Goal: Task Accomplishment & Management: Complete application form

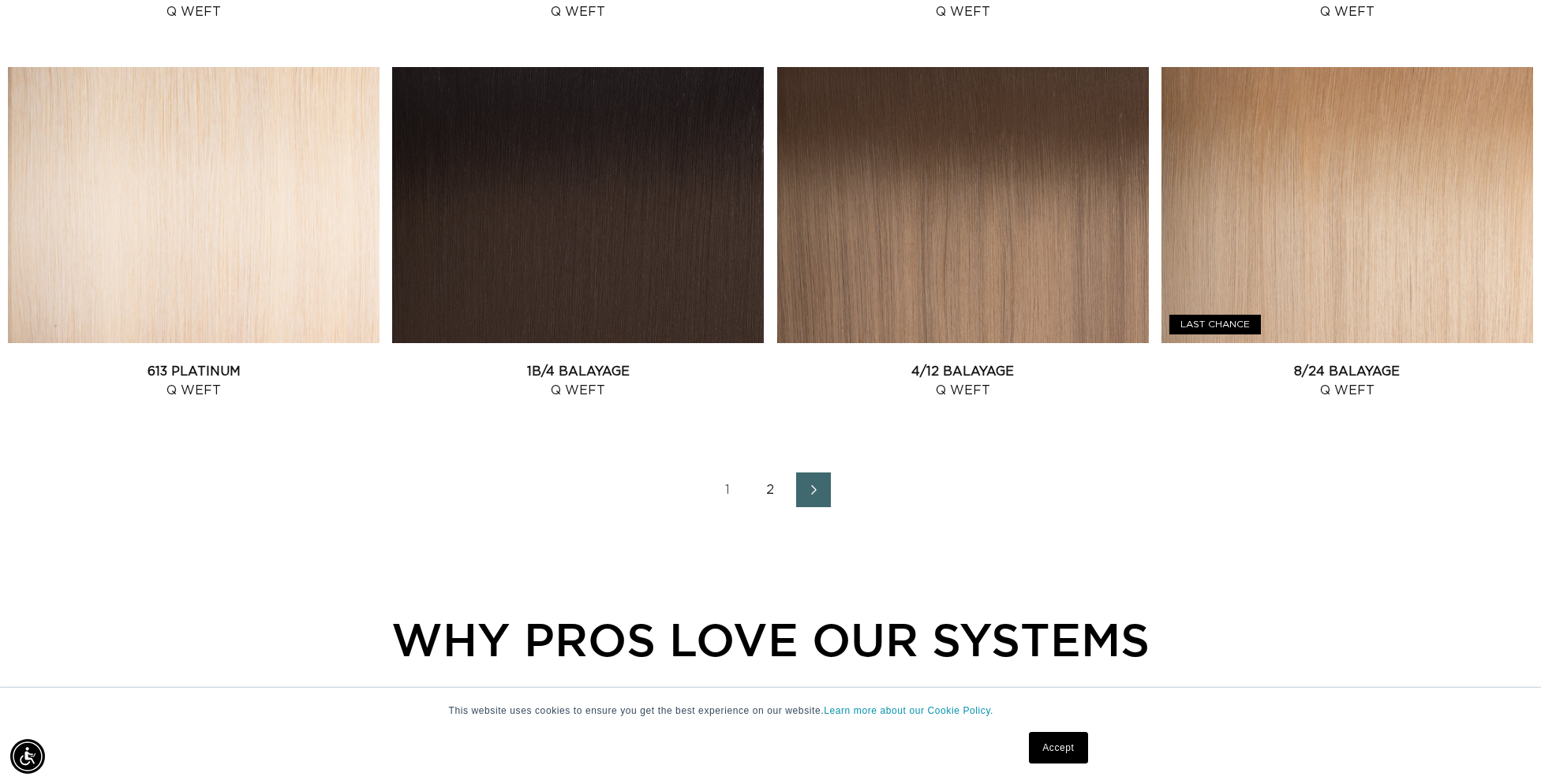
scroll to position [0, 2806]
click at [557, 362] on link "1B/4 Balayage Q Weft" at bounding box center [578, 380] width 372 height 38
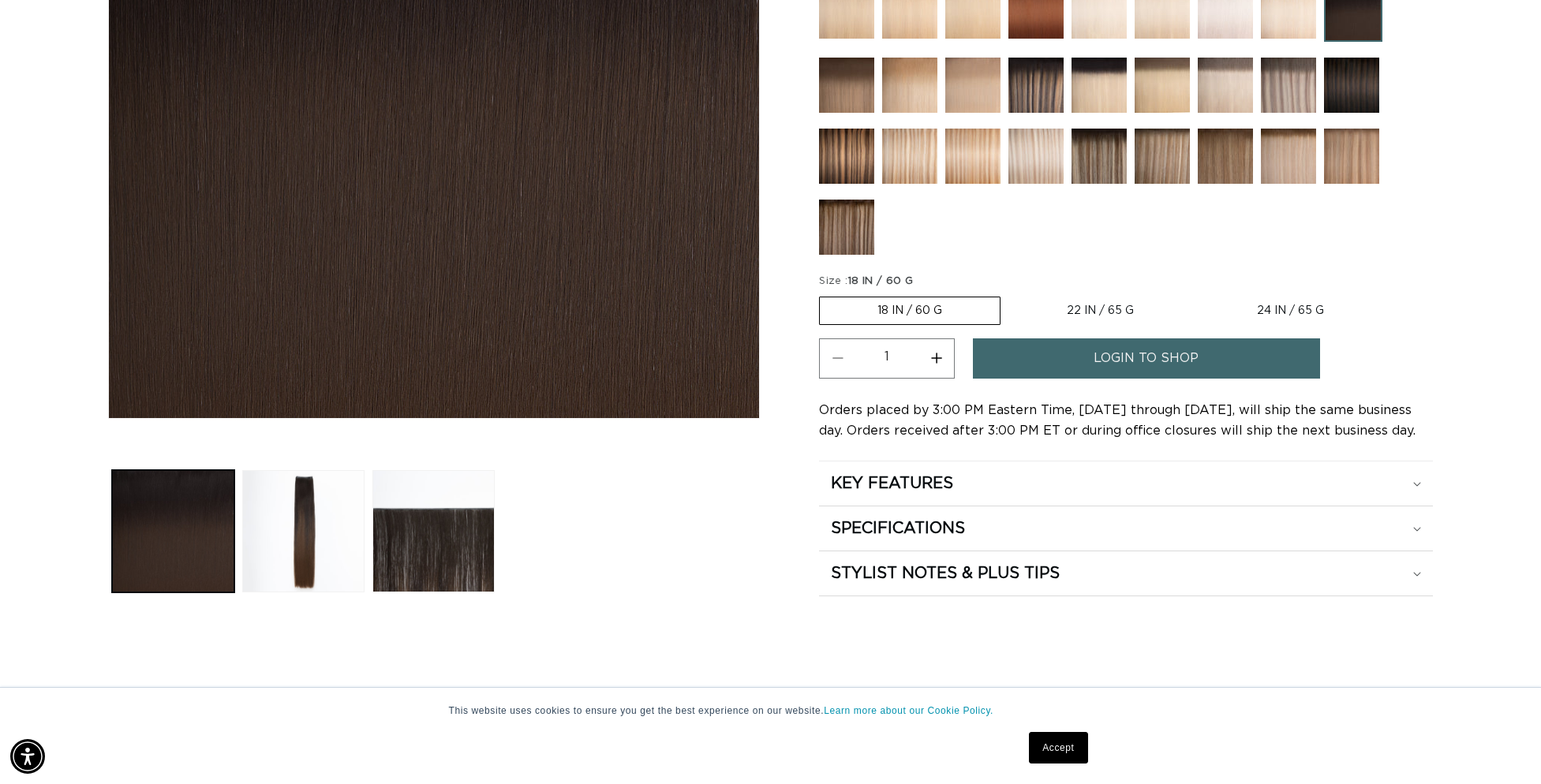
scroll to position [447, 0]
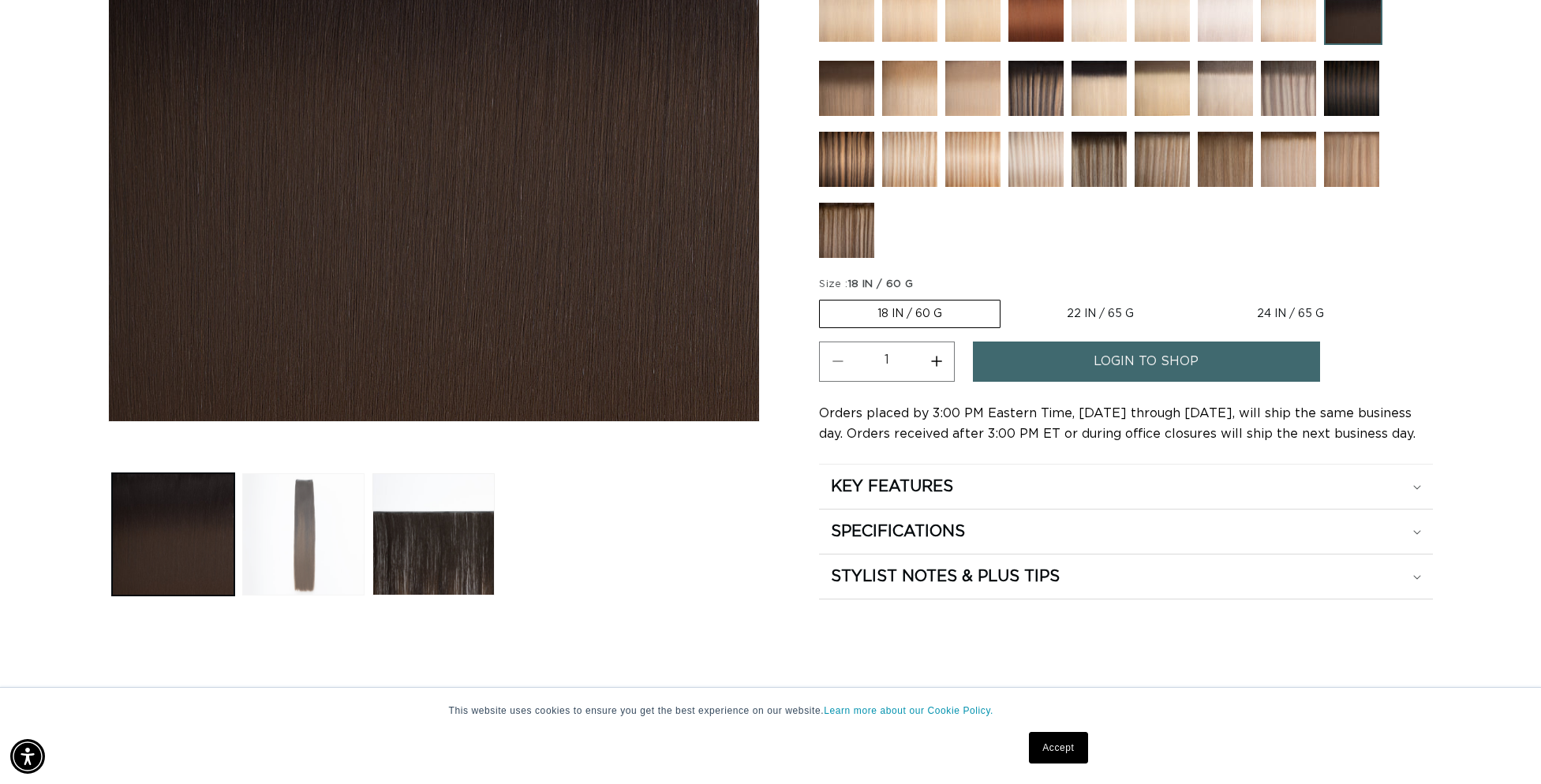
click at [279, 551] on button "Load image 2 in gallery view" at bounding box center [303, 534] width 122 height 122
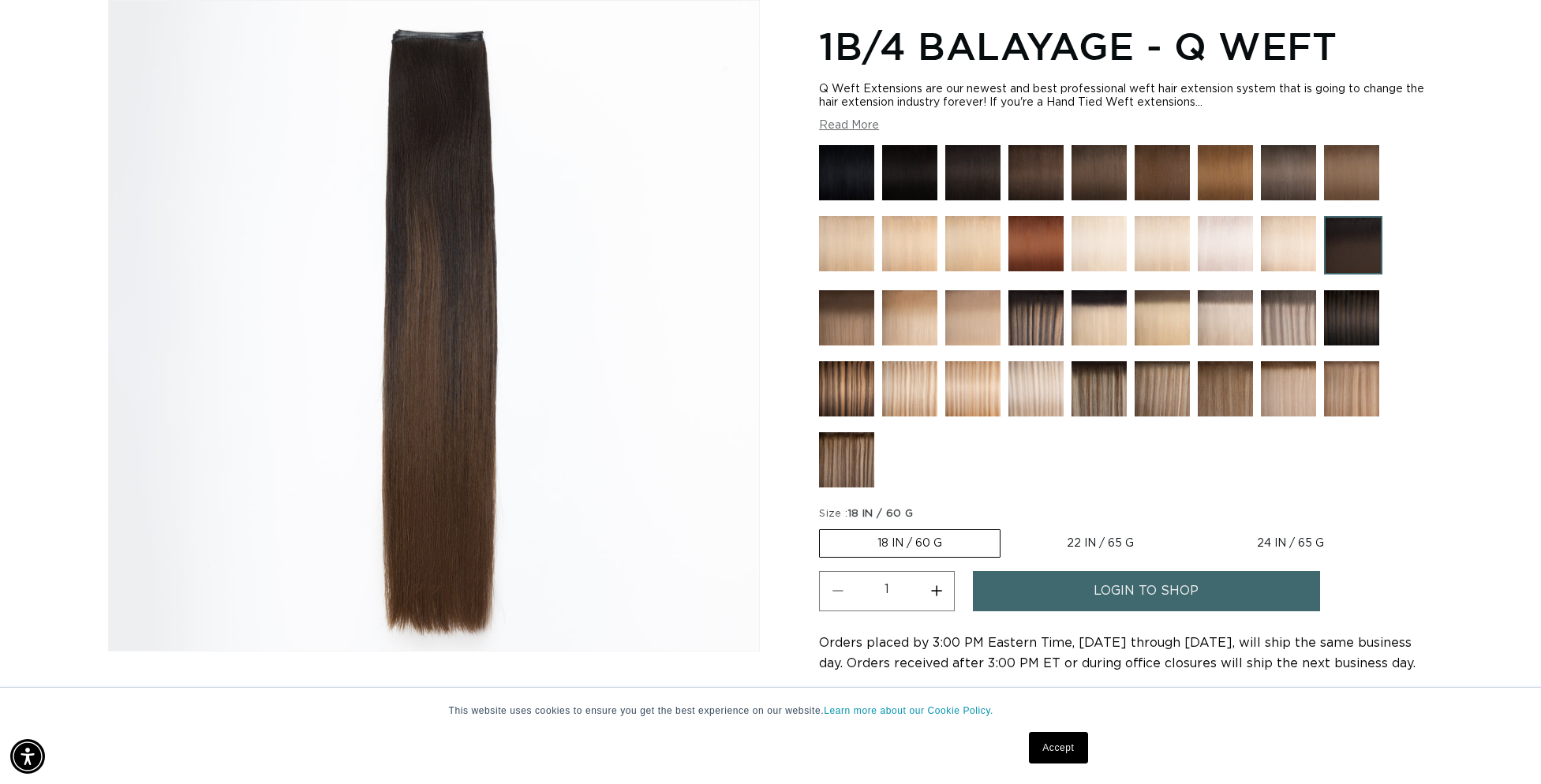
scroll to position [0, 1403]
click at [1343, 322] on img at bounding box center [1352, 318] width 56 height 56
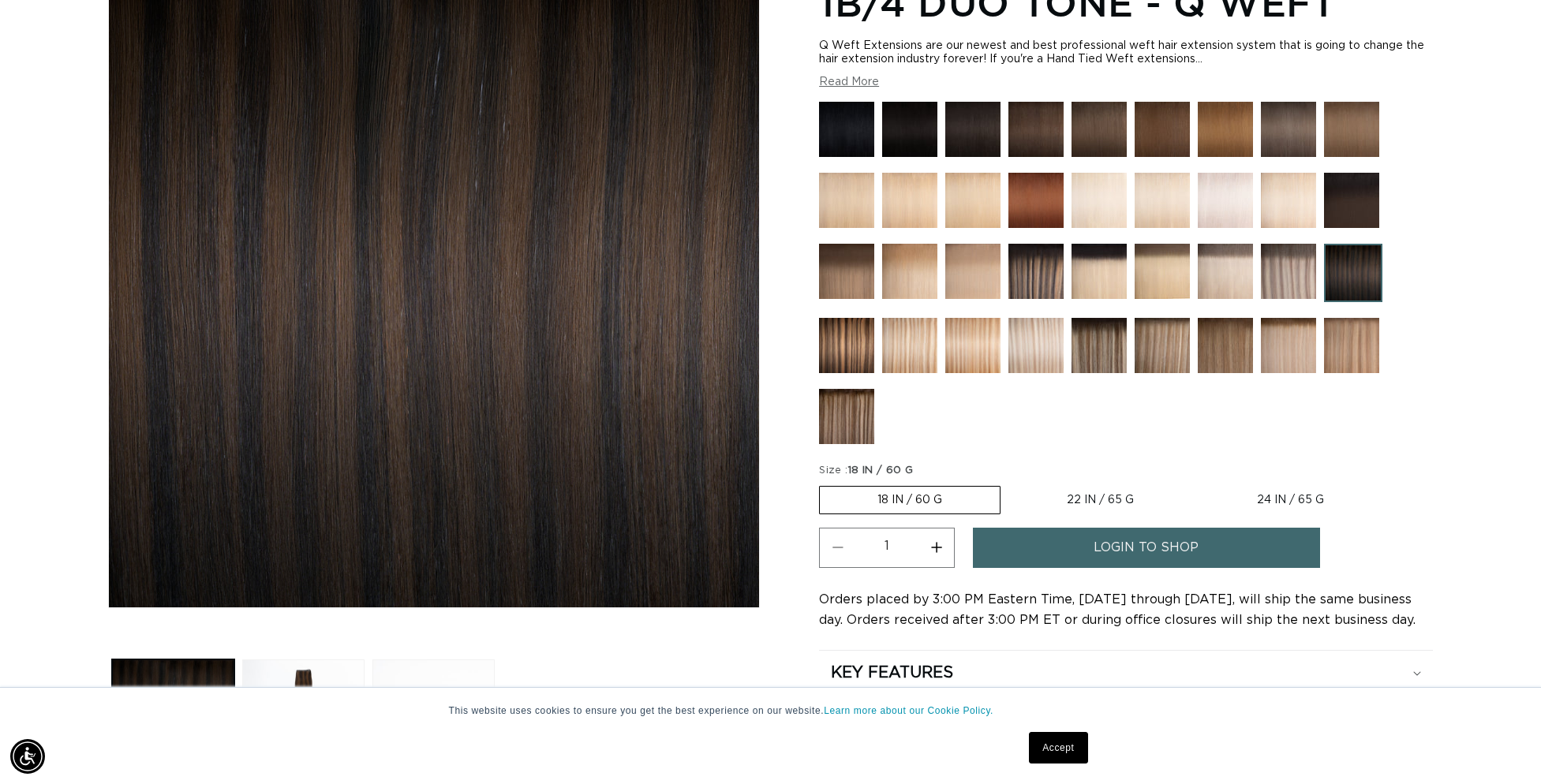
scroll to position [0, 2806]
click at [1353, 195] on img at bounding box center [1352, 201] width 56 height 56
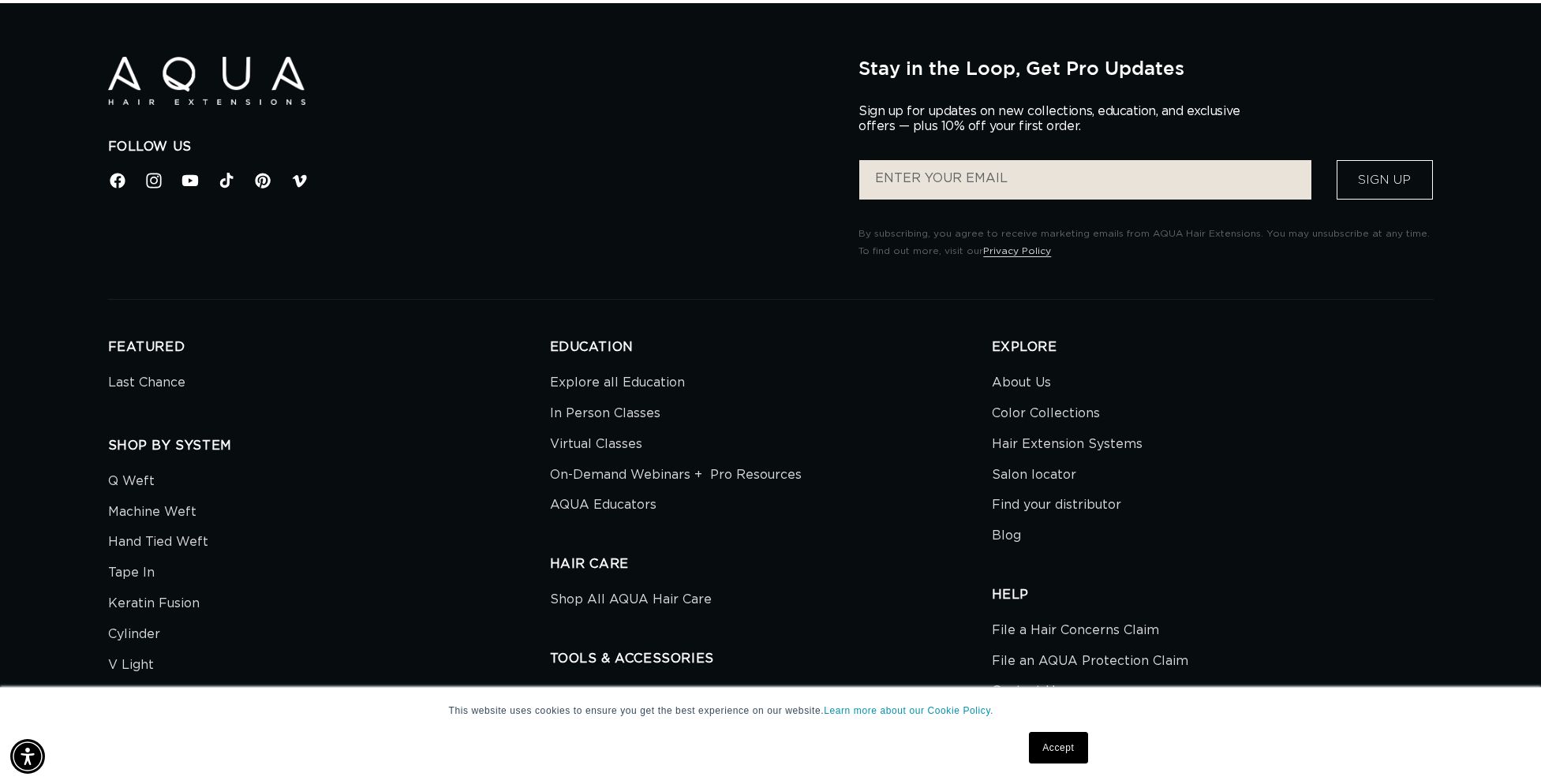
scroll to position [0, 1403]
click at [160, 507] on link "Machine Weft" at bounding box center [152, 512] width 88 height 30
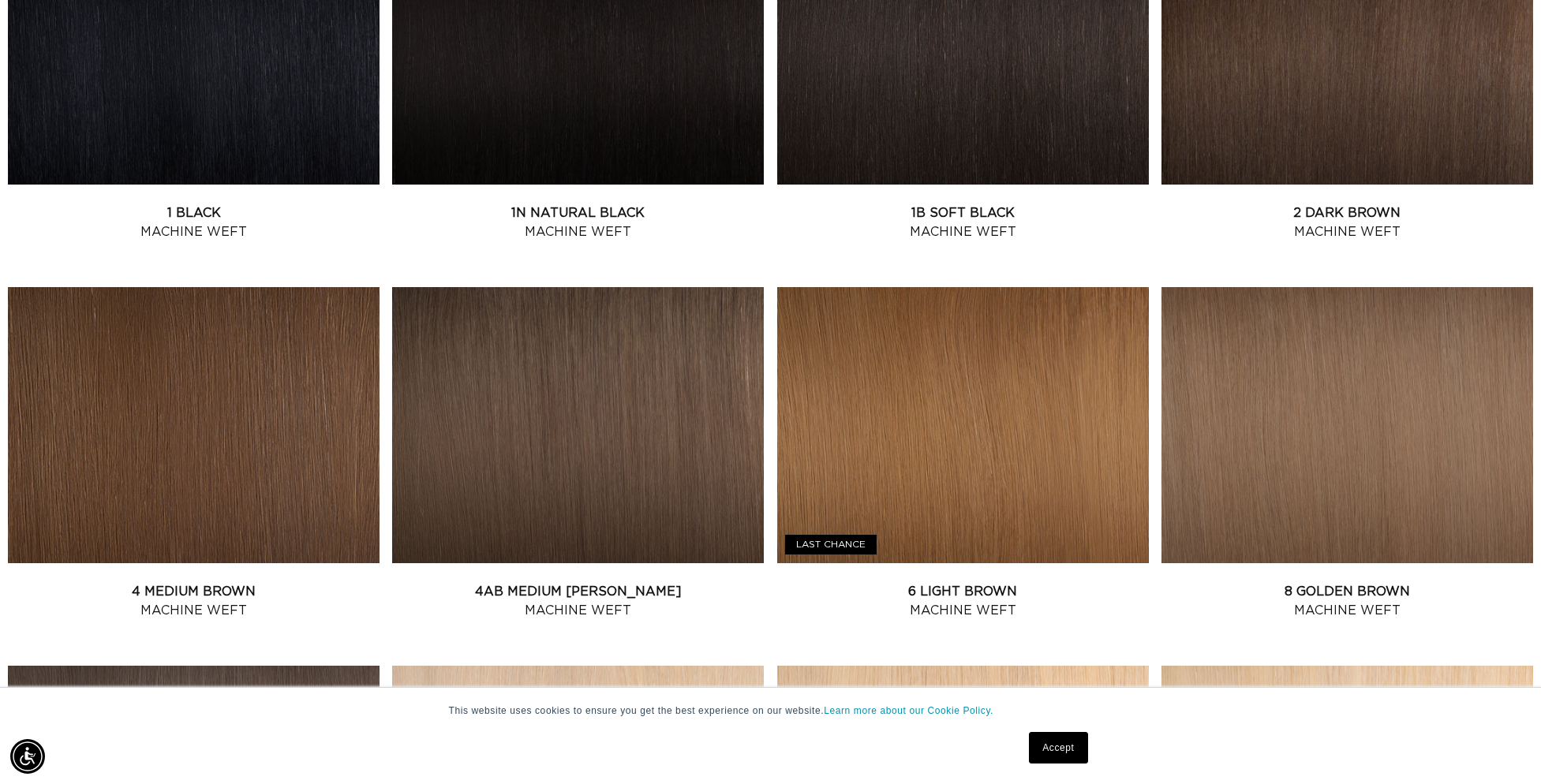
scroll to position [739, 0]
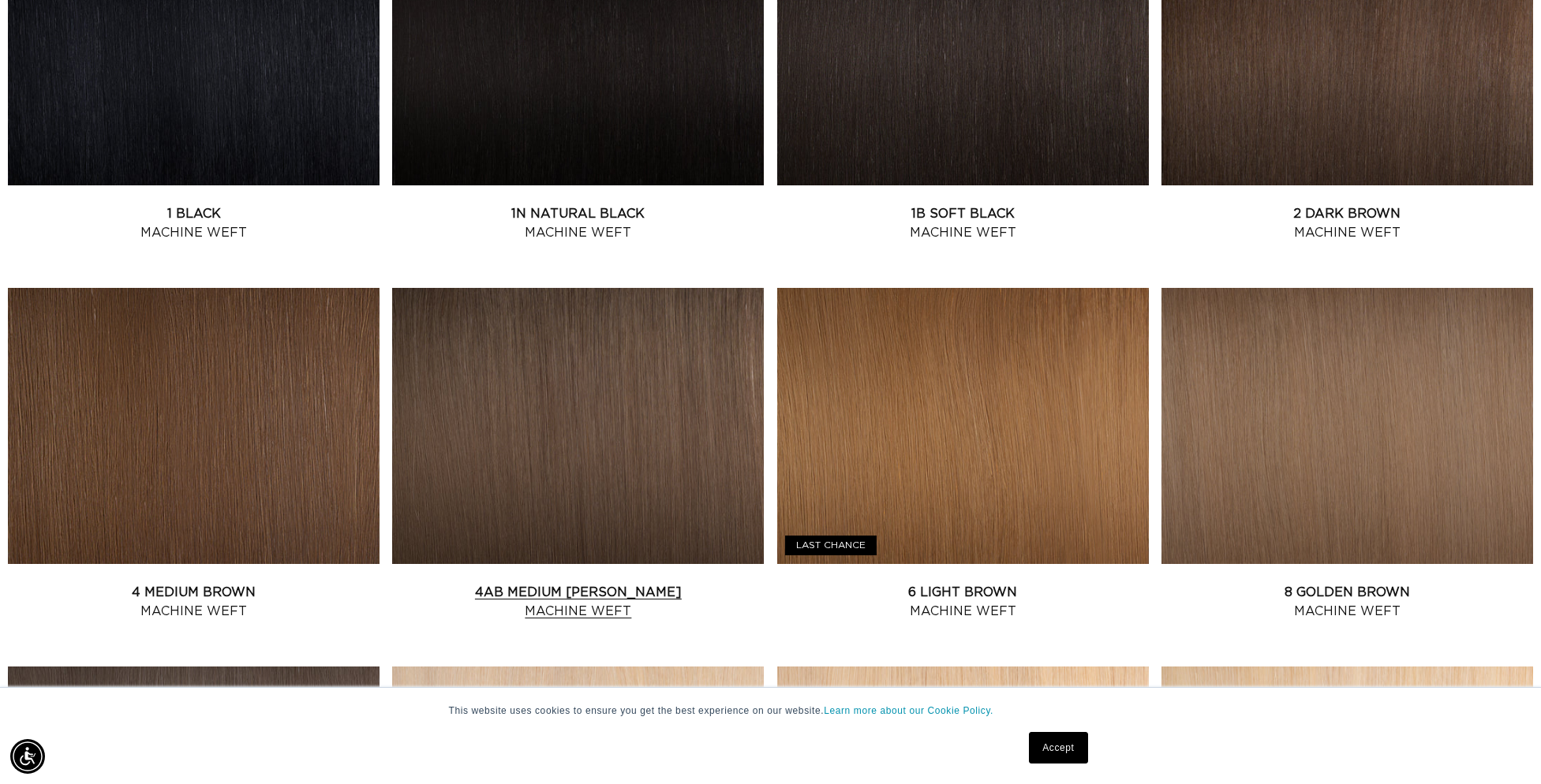
click at [575, 583] on link "4AB Medium Ash Brown Machine Weft" at bounding box center [578, 602] width 372 height 38
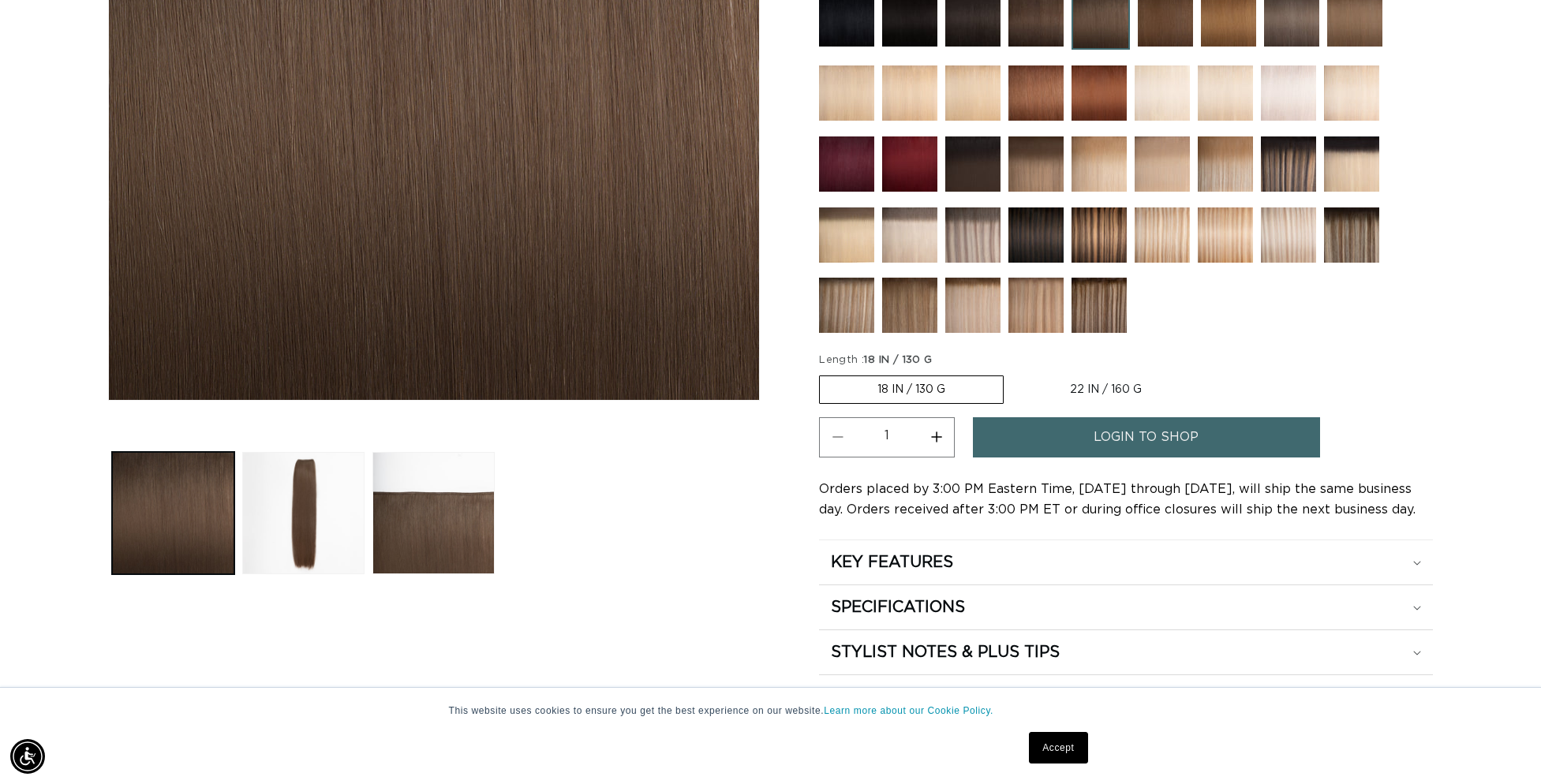
scroll to position [0, 2806]
click at [1125, 417] on span "login to shop" at bounding box center [1145, 437] width 105 height 40
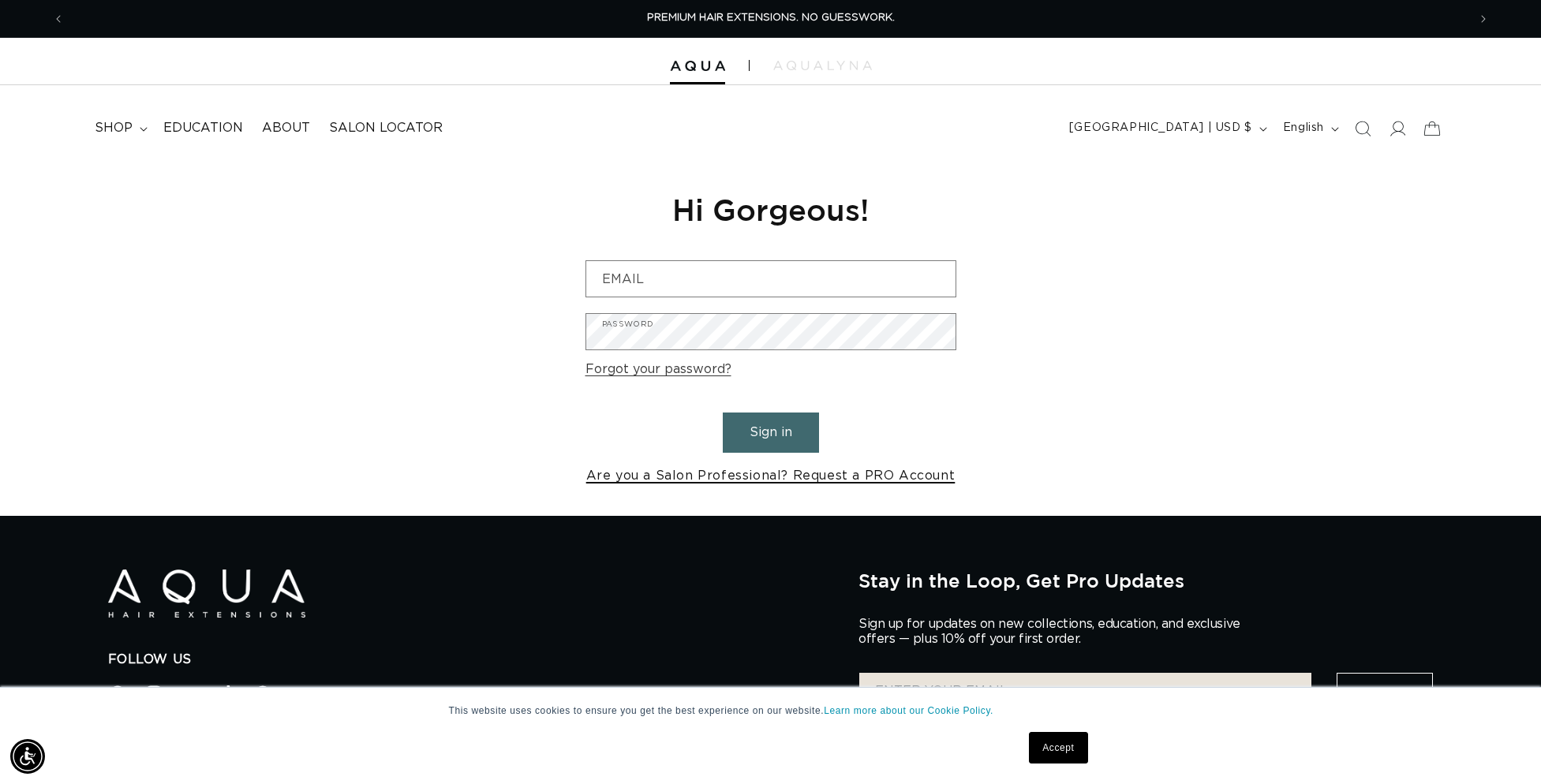
click at [661, 472] on link "Are you a Salon Professional? Request a PRO Account" at bounding box center [770, 475] width 369 height 22
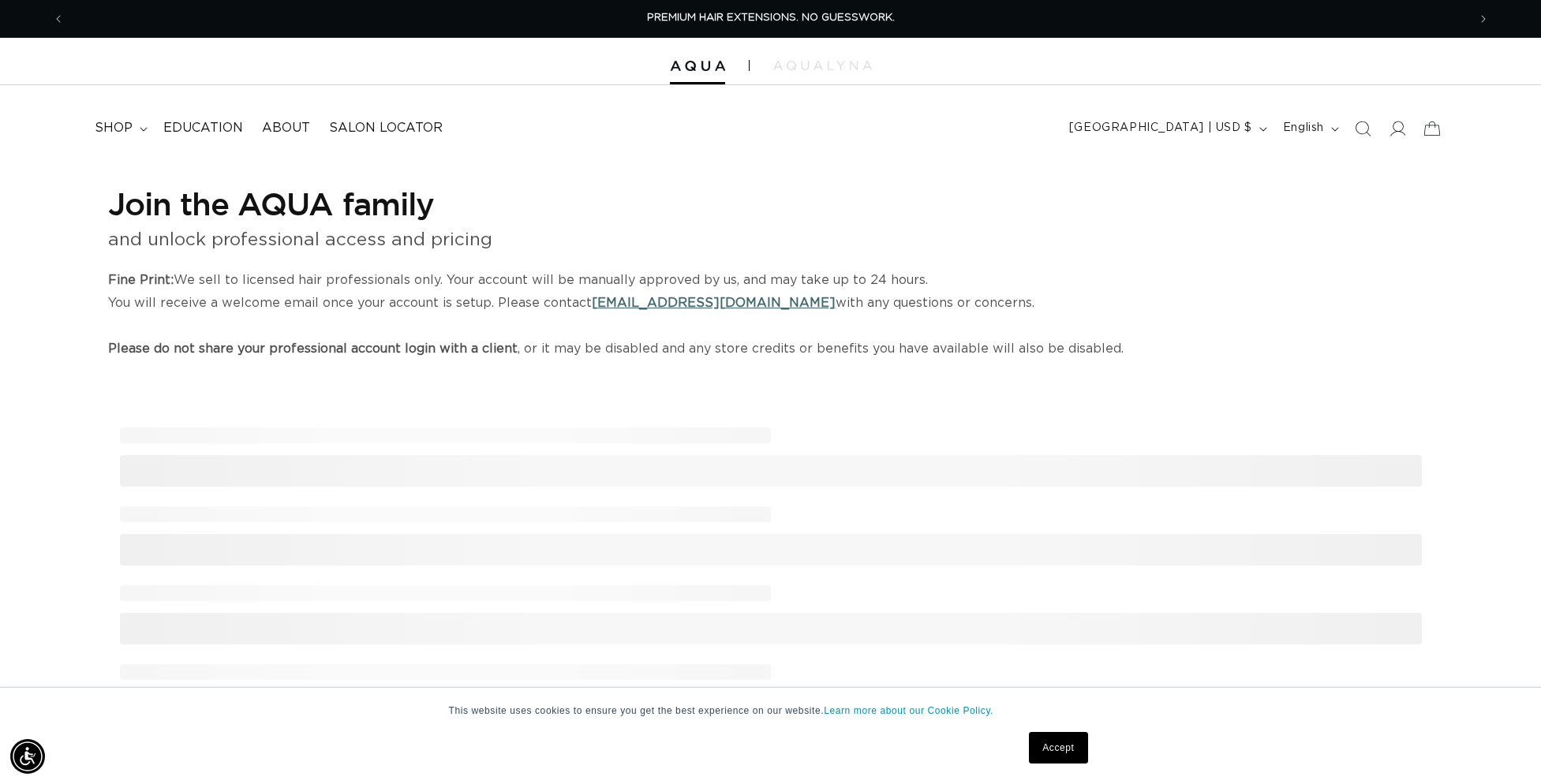
select select "US"
select select "[GEOGRAPHIC_DATA]"
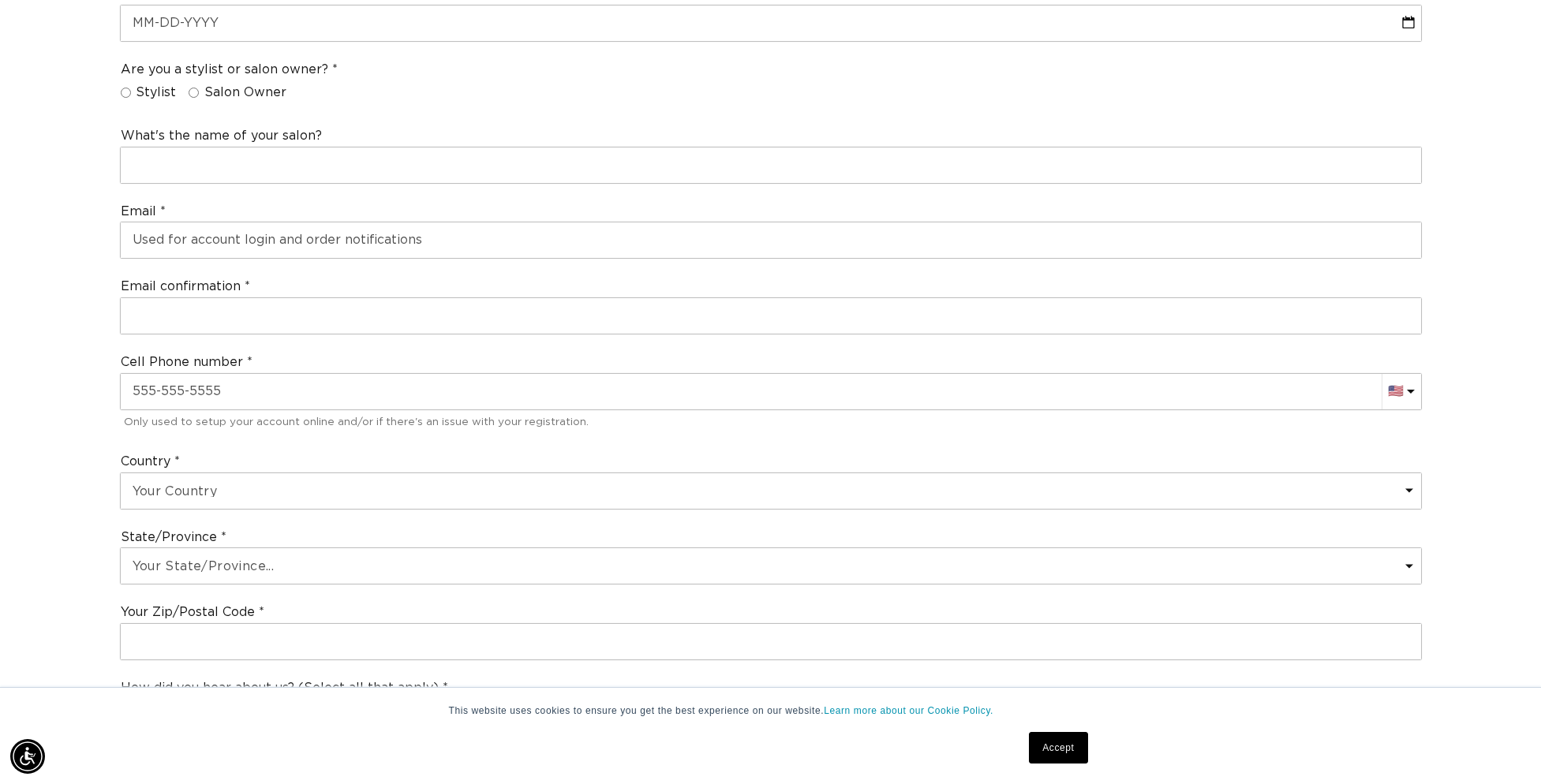
scroll to position [0, 1403]
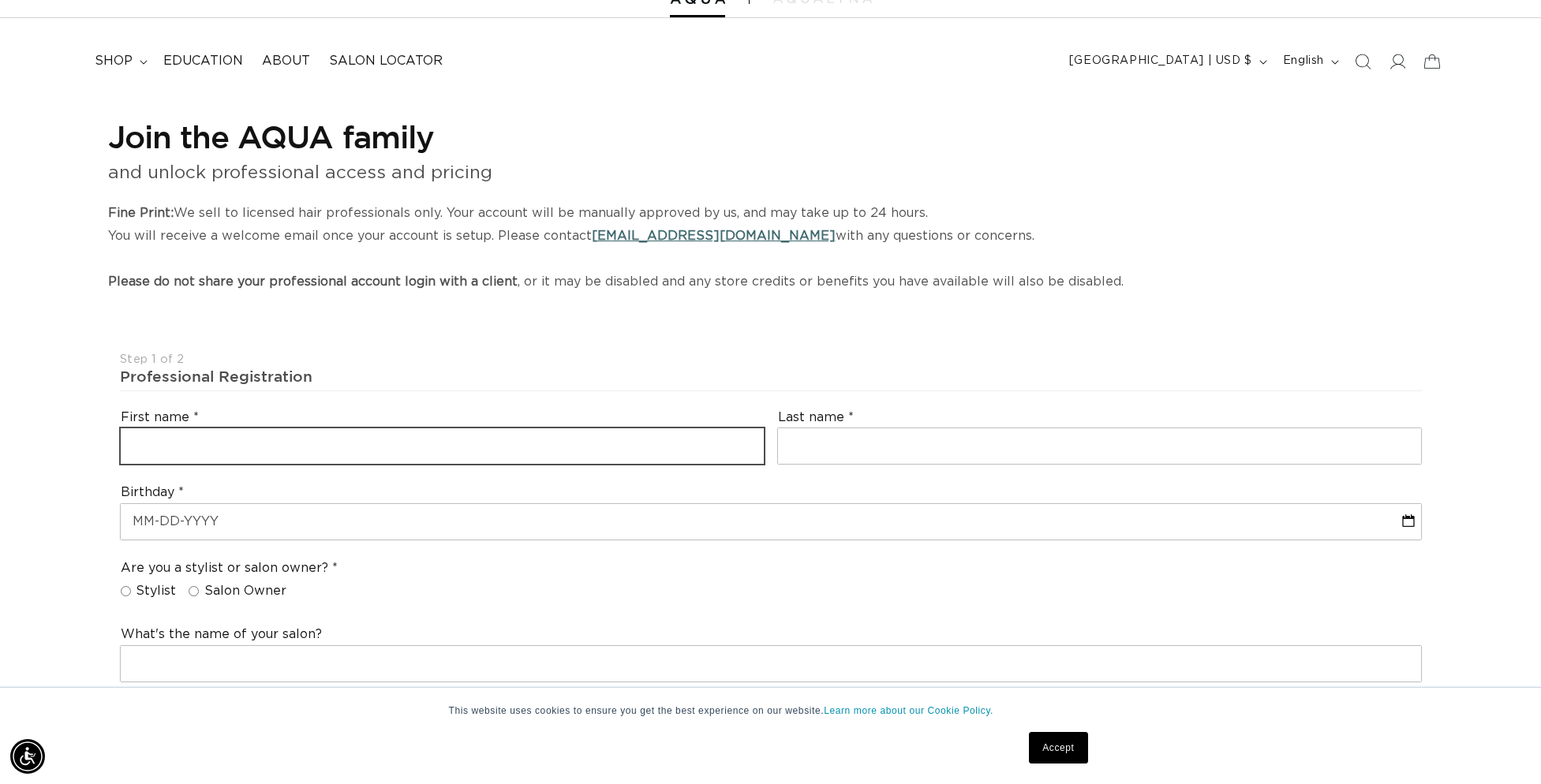
click at [182, 453] on input "text" at bounding box center [442, 446] width 643 height 36
type input "[GEOGRAPHIC_DATA]"
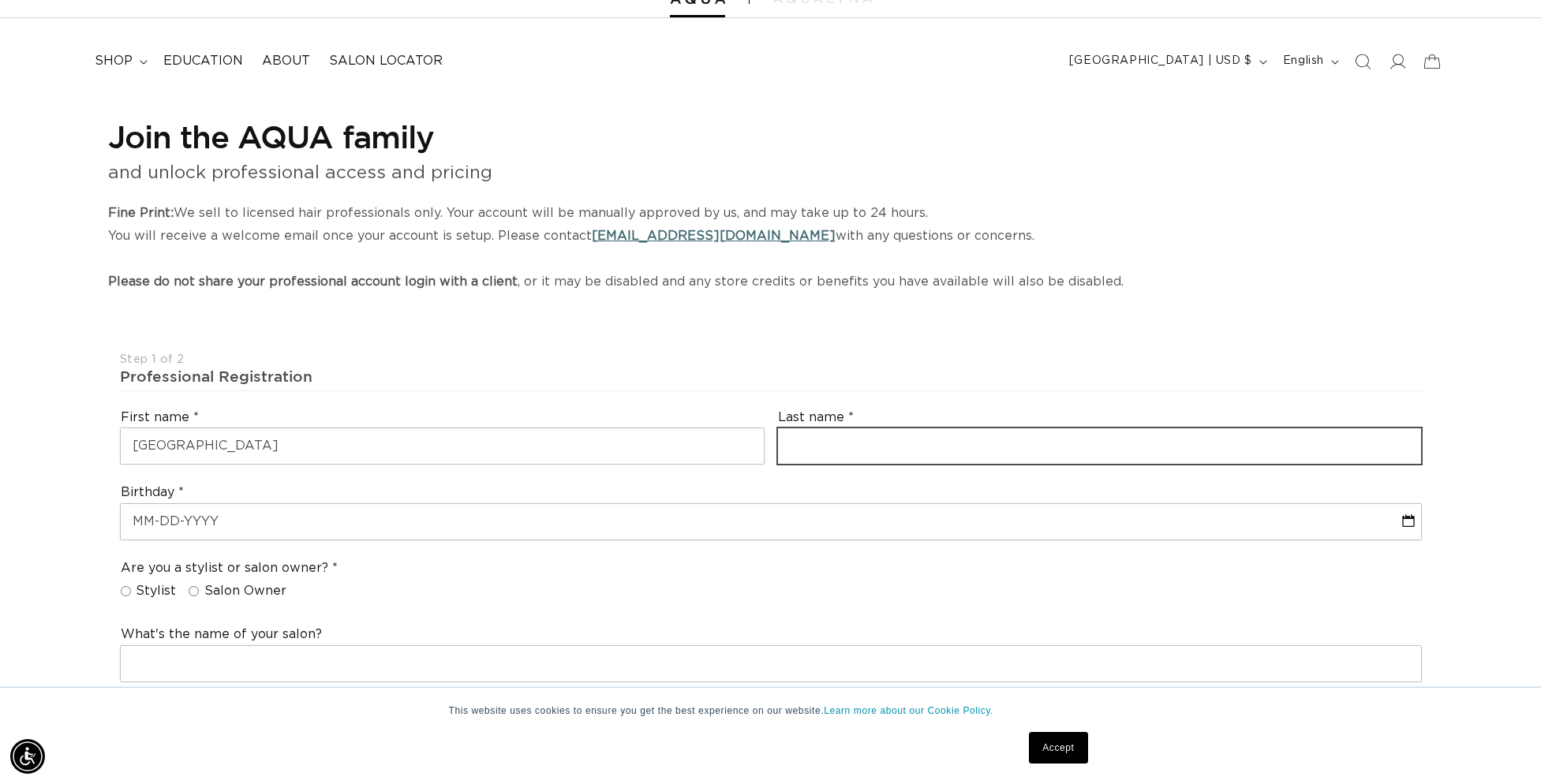
type input "Bartelme"
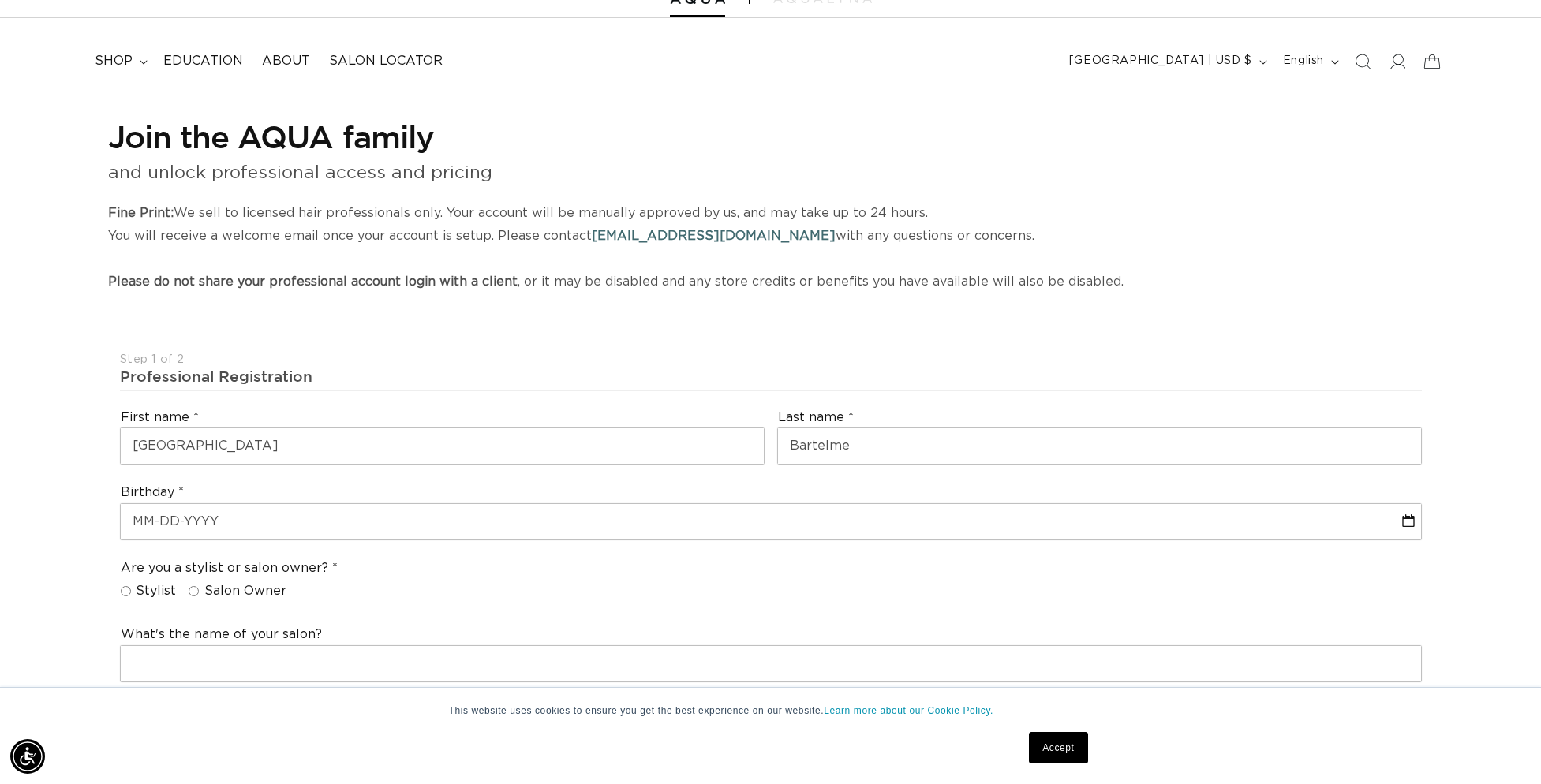
type input "[EMAIL_ADDRESS][DOMAIN_NAME]"
type input "[PHONE_NUMBER]"
select select "[US_STATE]"
type input "48104"
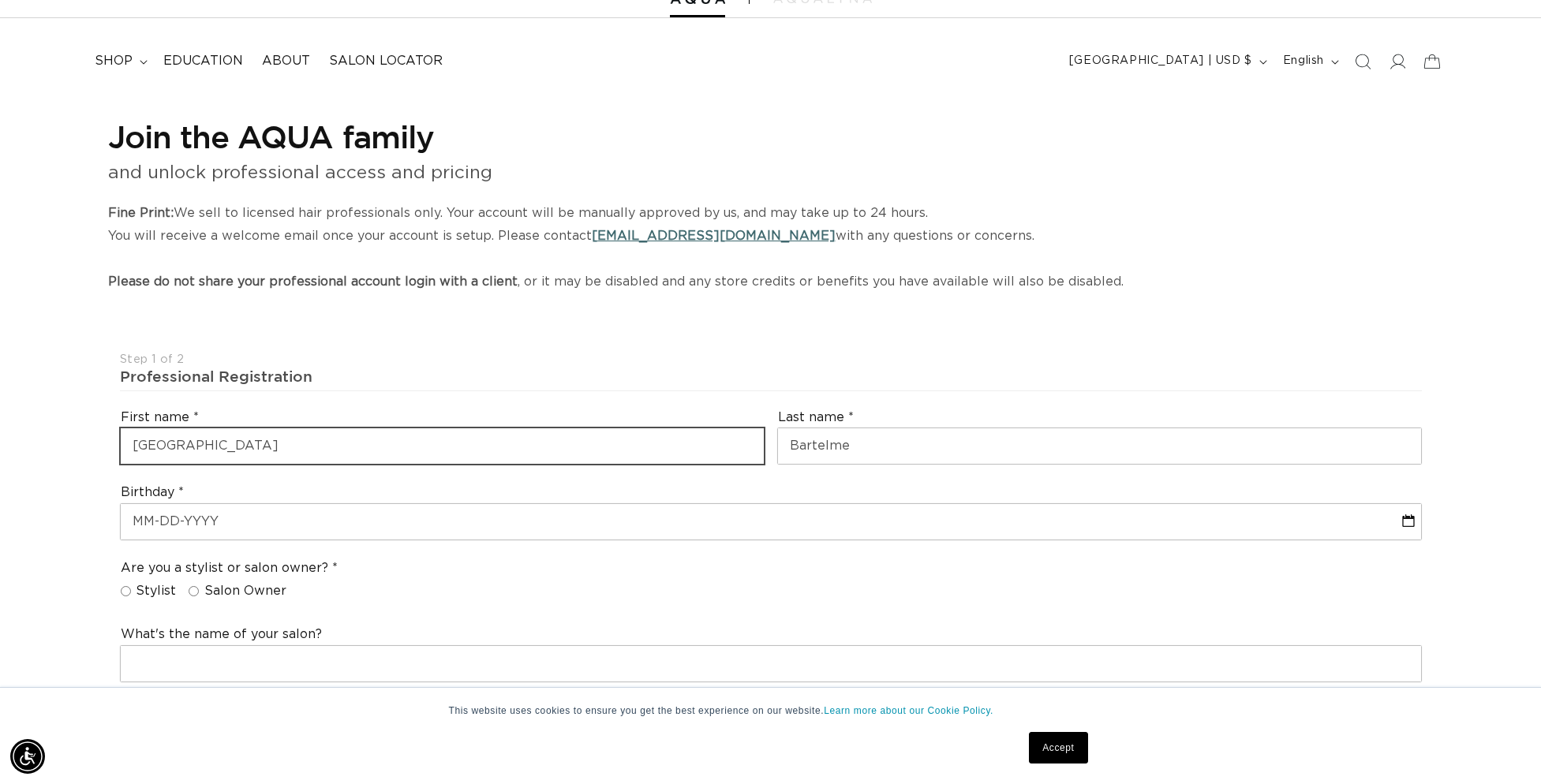
type input "[PHONE_NUMBER]"
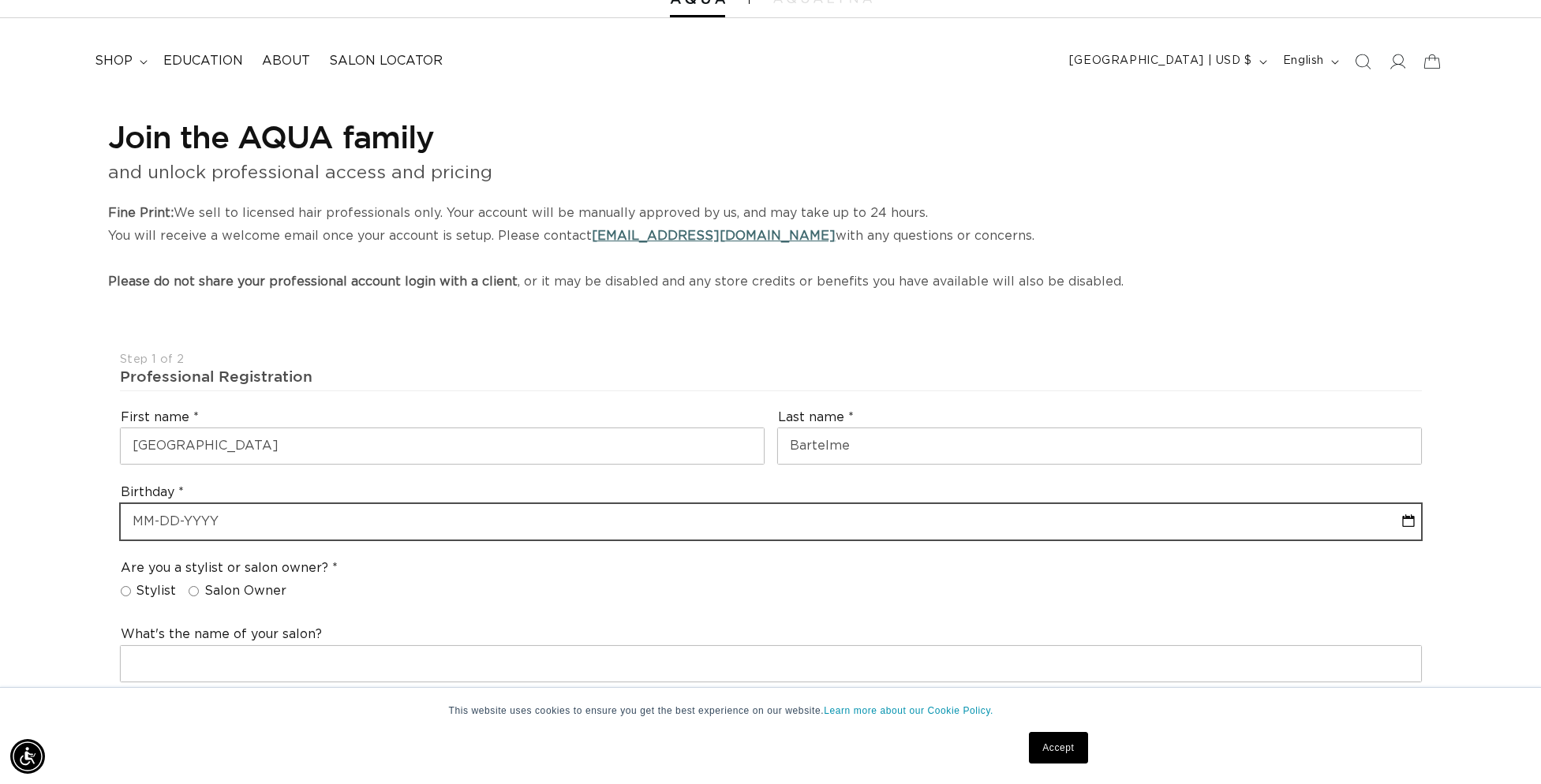
click at [232, 529] on input "text" at bounding box center [770, 522] width 1300 height 36
select select "9"
select select "2025"
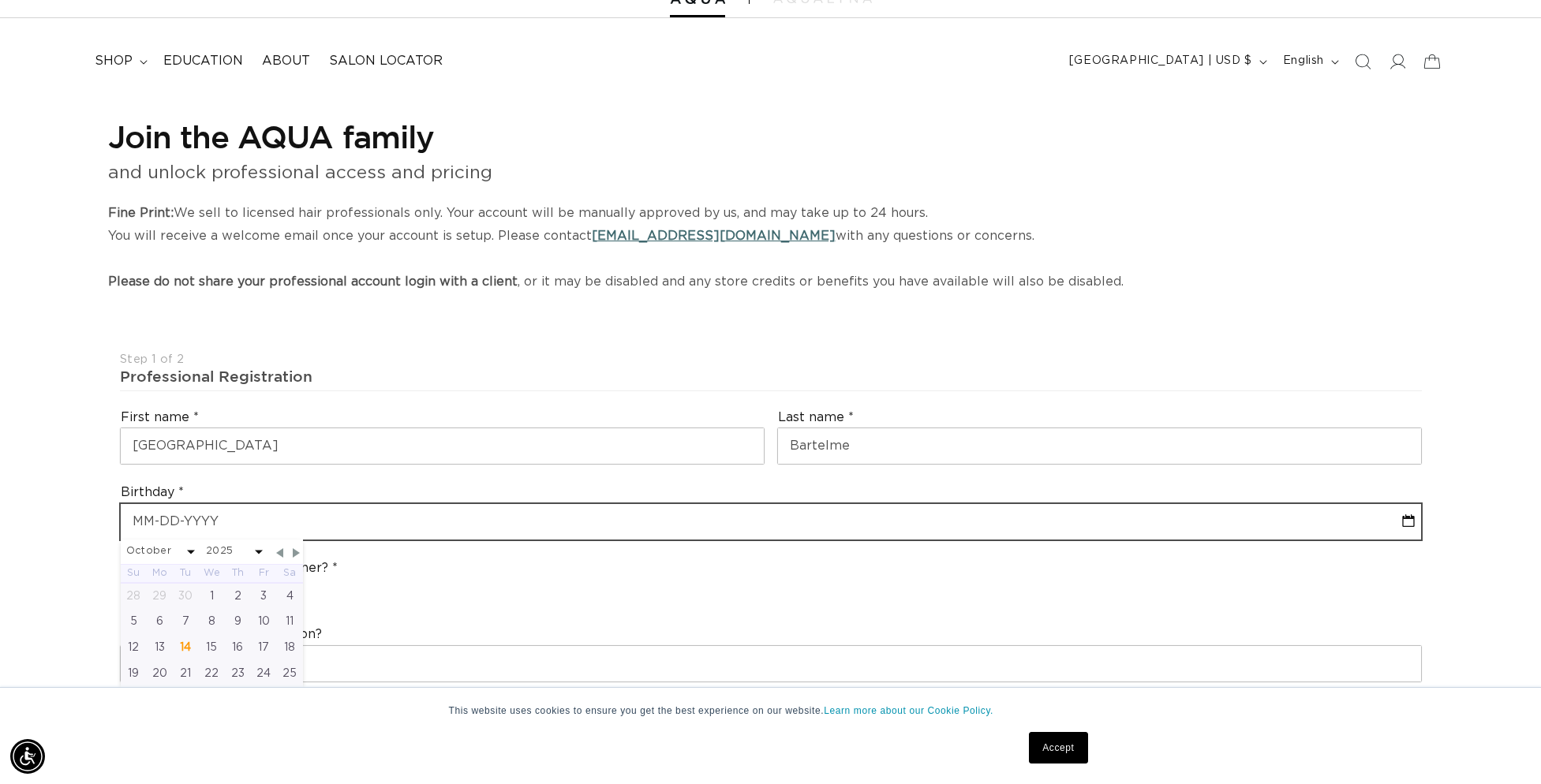
type input "1"
select select "9"
select select "2025"
type input "11"
select select "9"
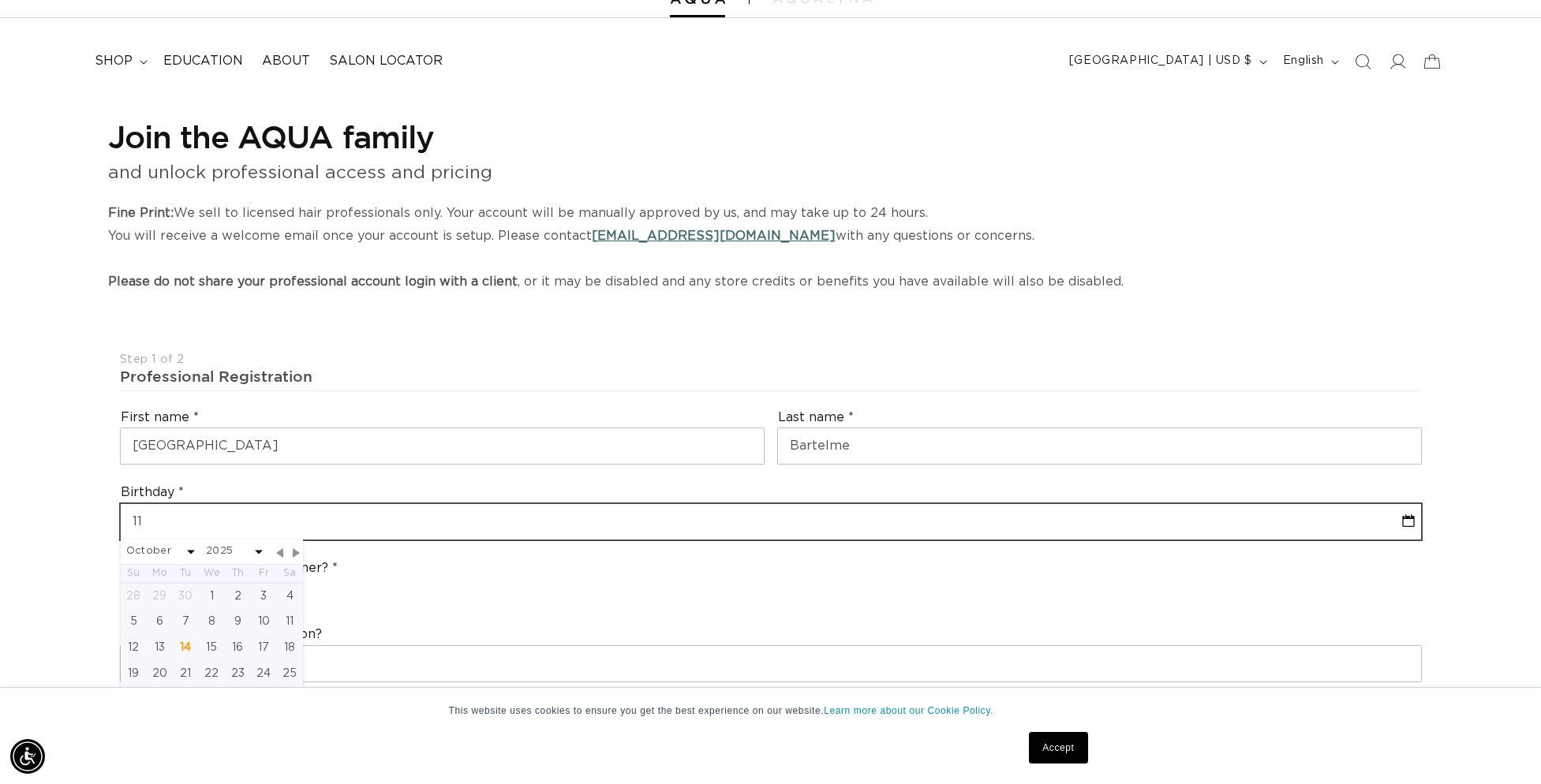
select select "2025"
type input "11/"
select select "9"
select select "2025"
type input "11/1"
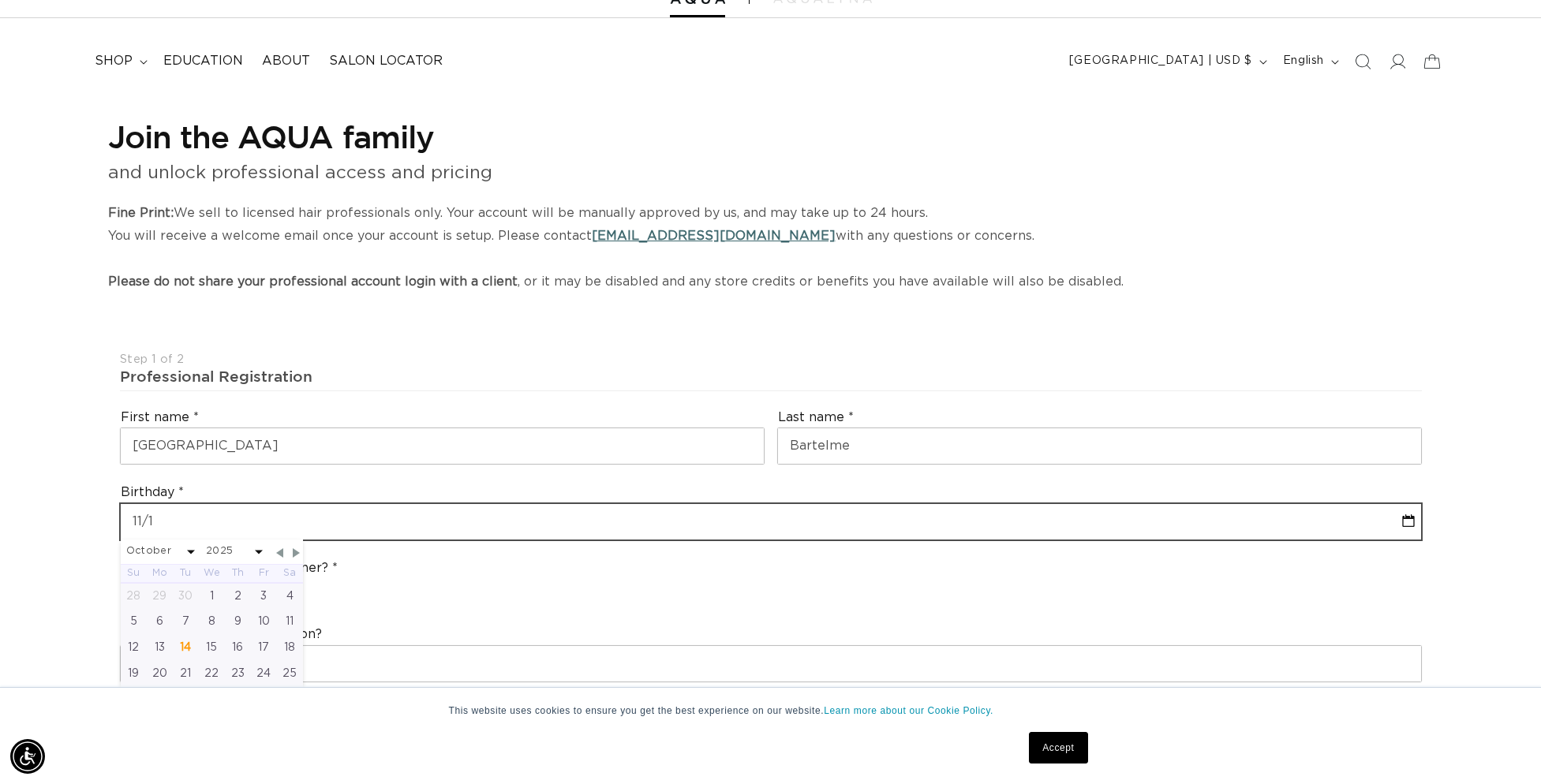
select select "9"
select select "2025"
type input "11/16"
select select "9"
select select "2025"
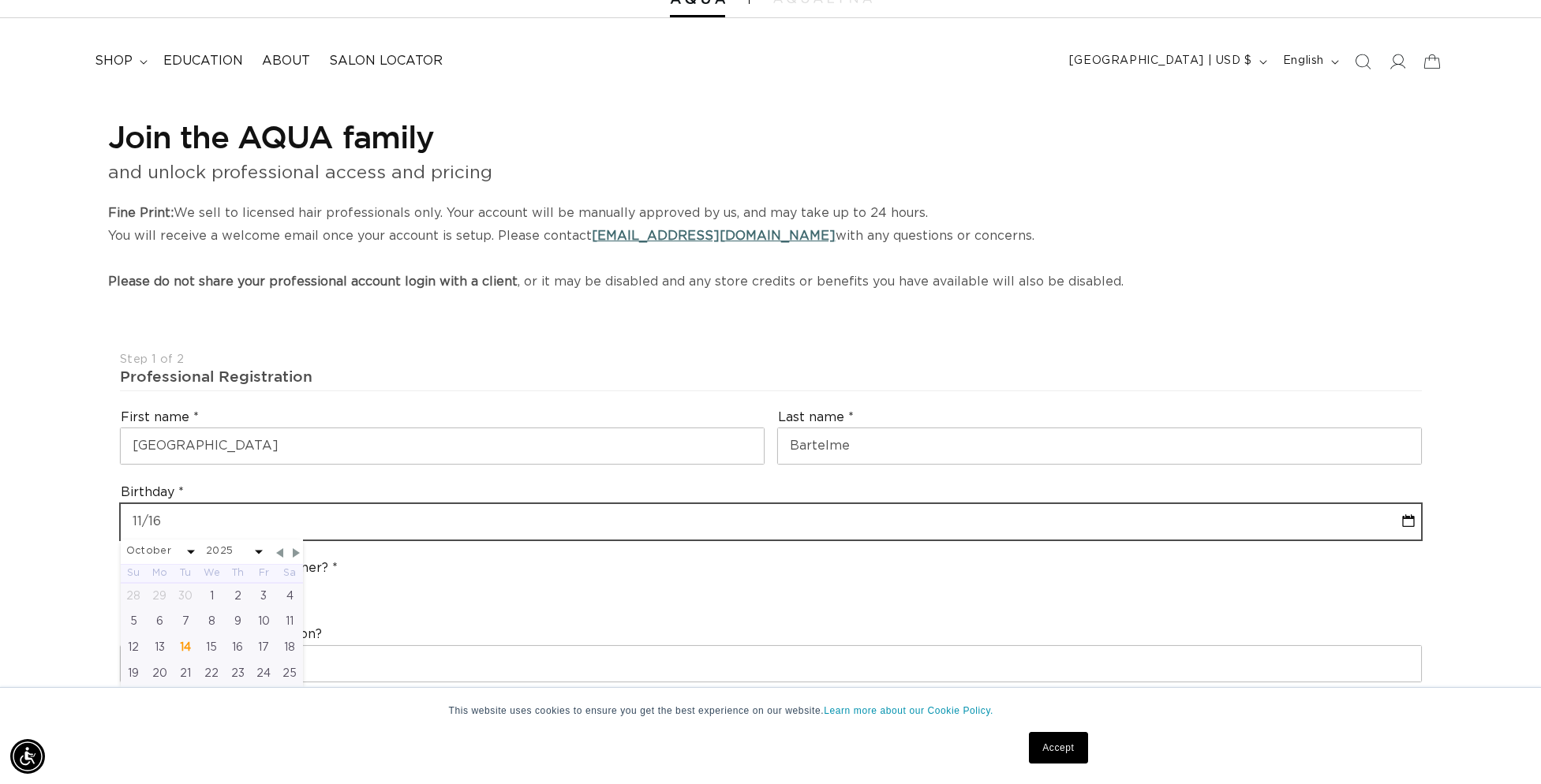
type input "11/16/"
select select "9"
select select "2025"
type input "11/16/1"
select select "9"
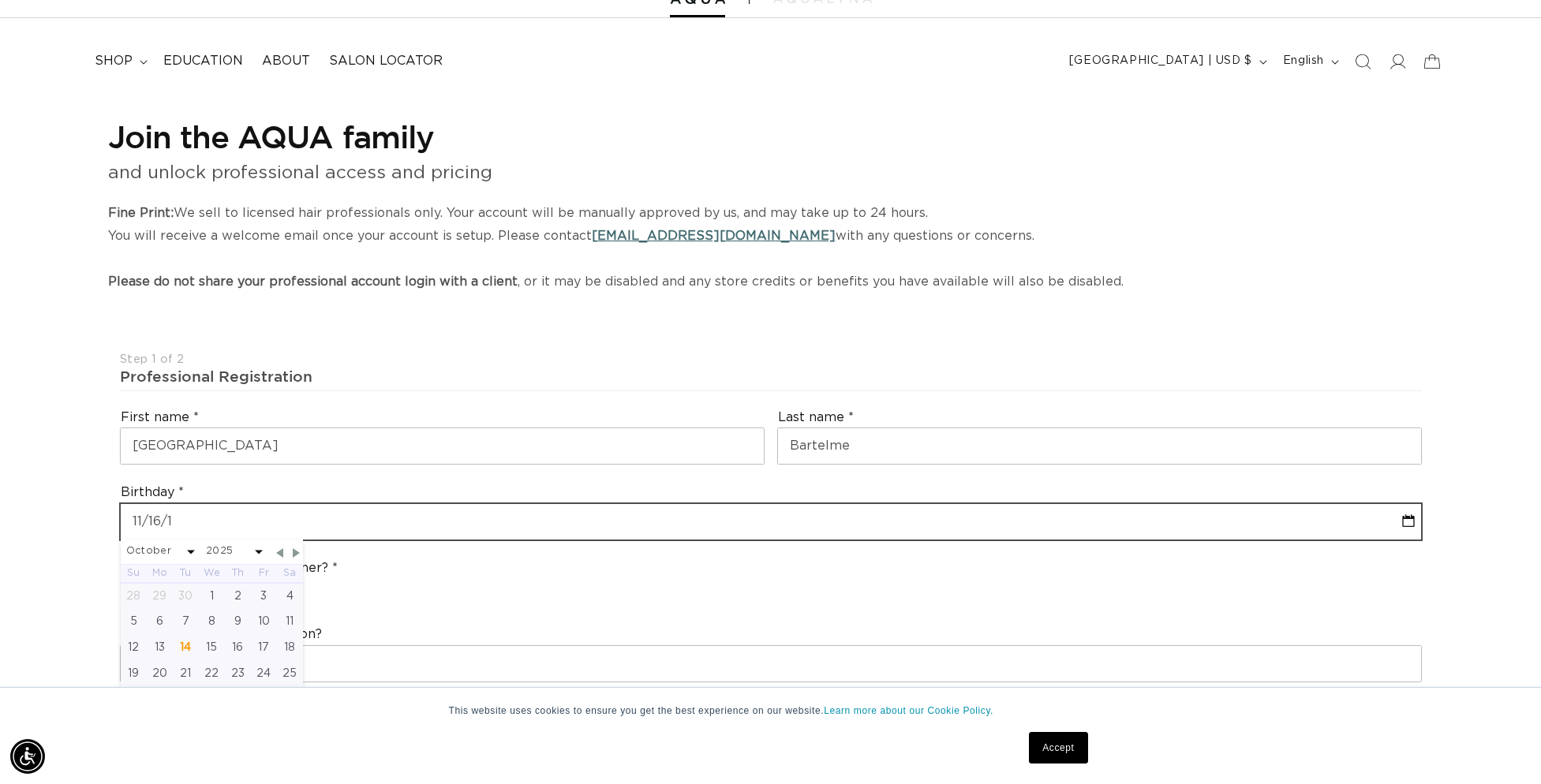
select select "2025"
type input "[DATE]"
select select "9"
select select "2025"
type input "11/16/198"
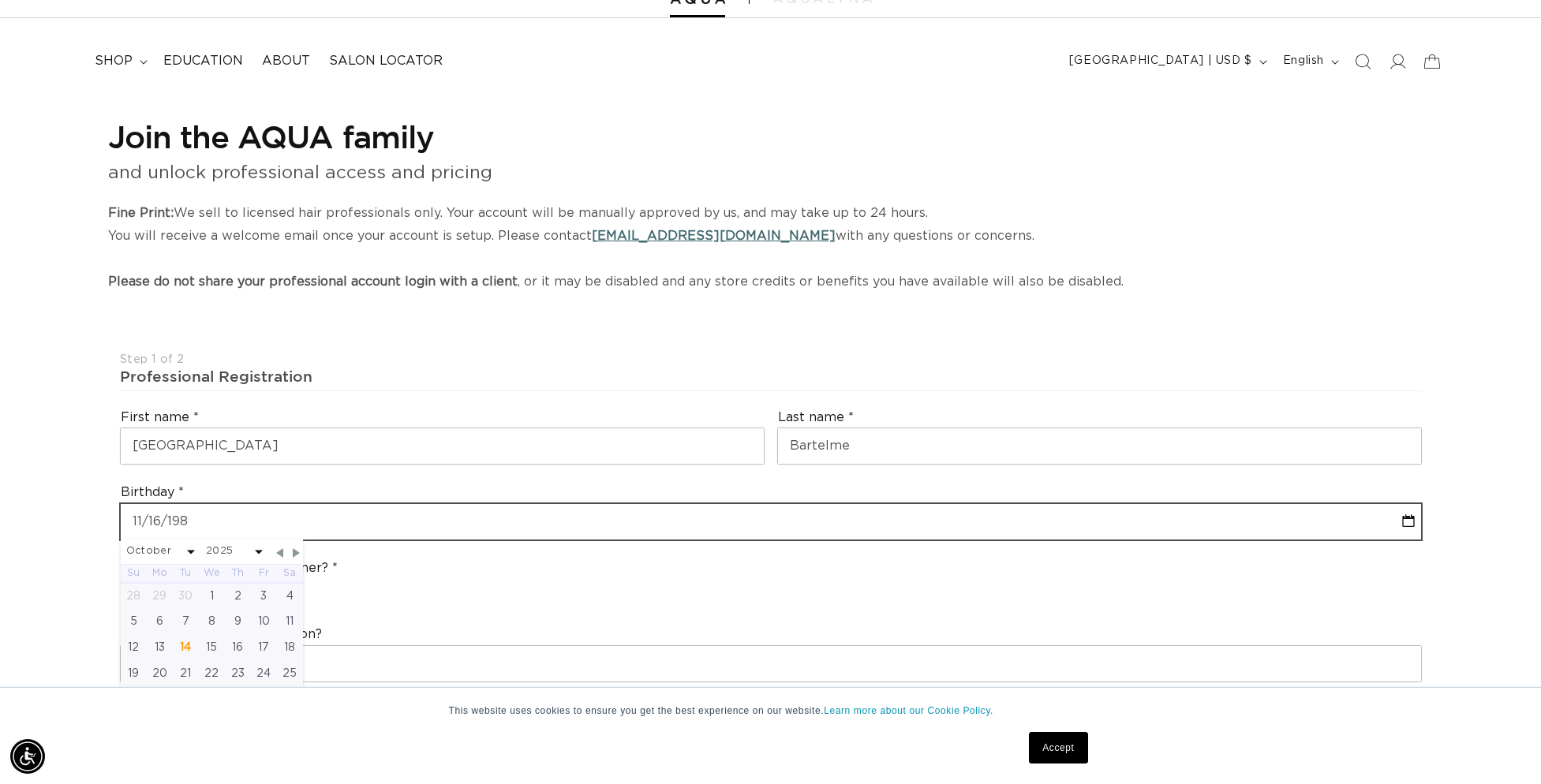
select select "9"
select select "2025"
type input "[DATE]"
select select "10"
select select "1983"
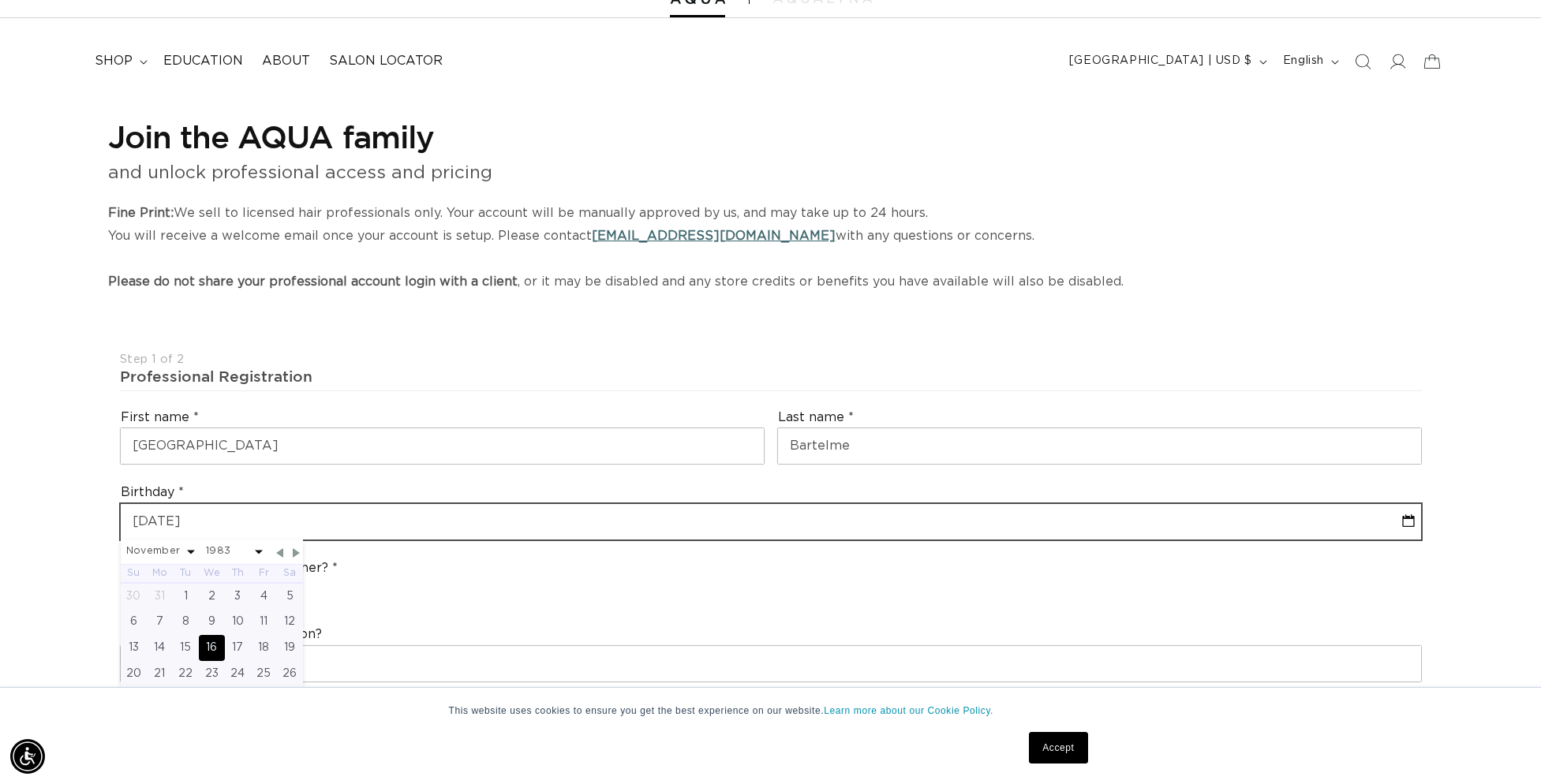
type input "[DATE]"
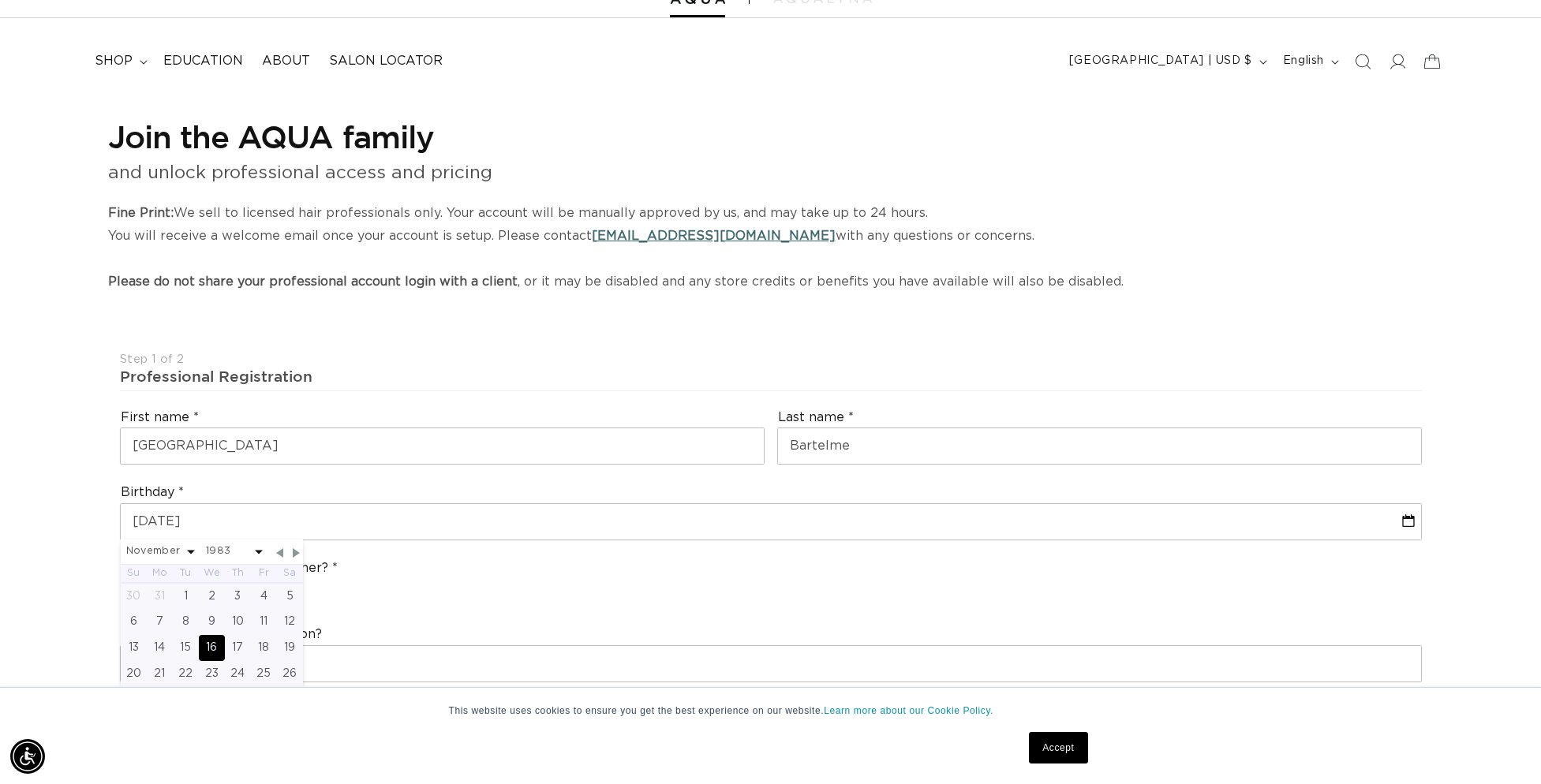
click at [218, 651] on div "16" at bounding box center [211, 648] width 26 height 26
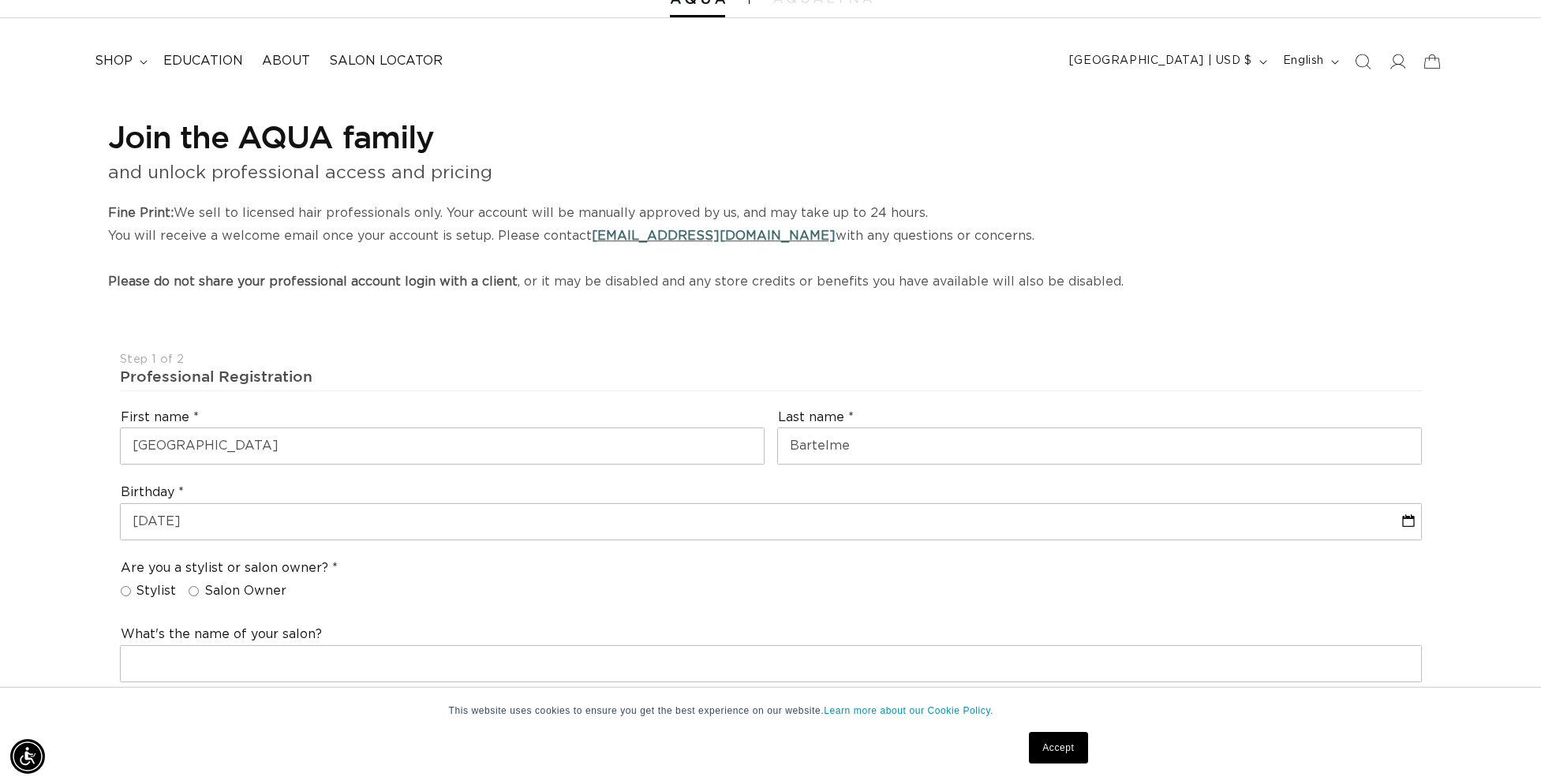
click at [192, 589] on input "Salon Owner" at bounding box center [193, 590] width 10 height 10
radio input "true"
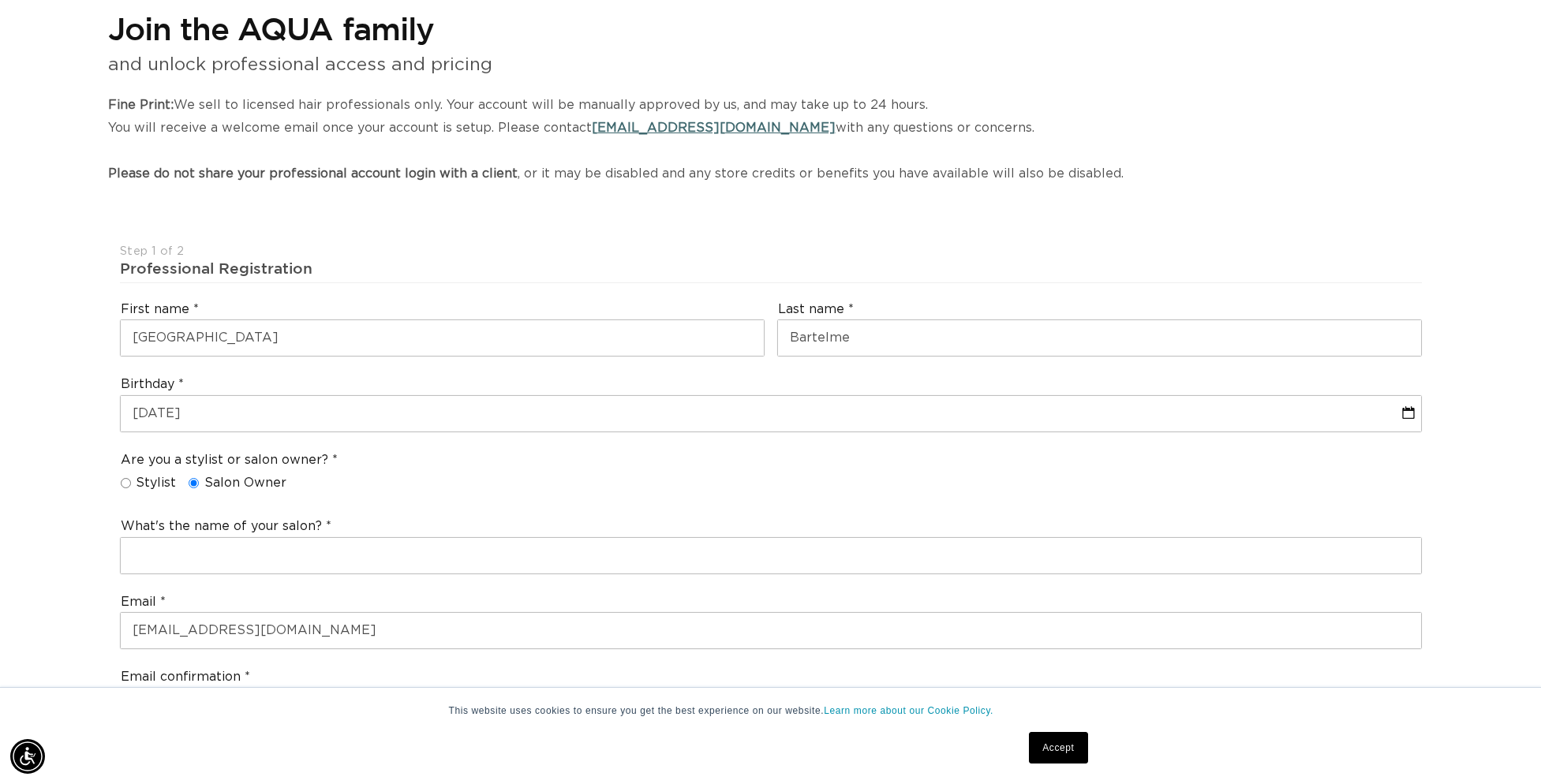
click at [126, 483] on input "Stylist" at bounding box center [125, 483] width 10 height 10
radio input "true"
click at [190, 482] on input "Salon Owner" at bounding box center [193, 483] width 10 height 10
radio input "true"
click at [124, 480] on input "Stylist" at bounding box center [125, 479] width 10 height 10
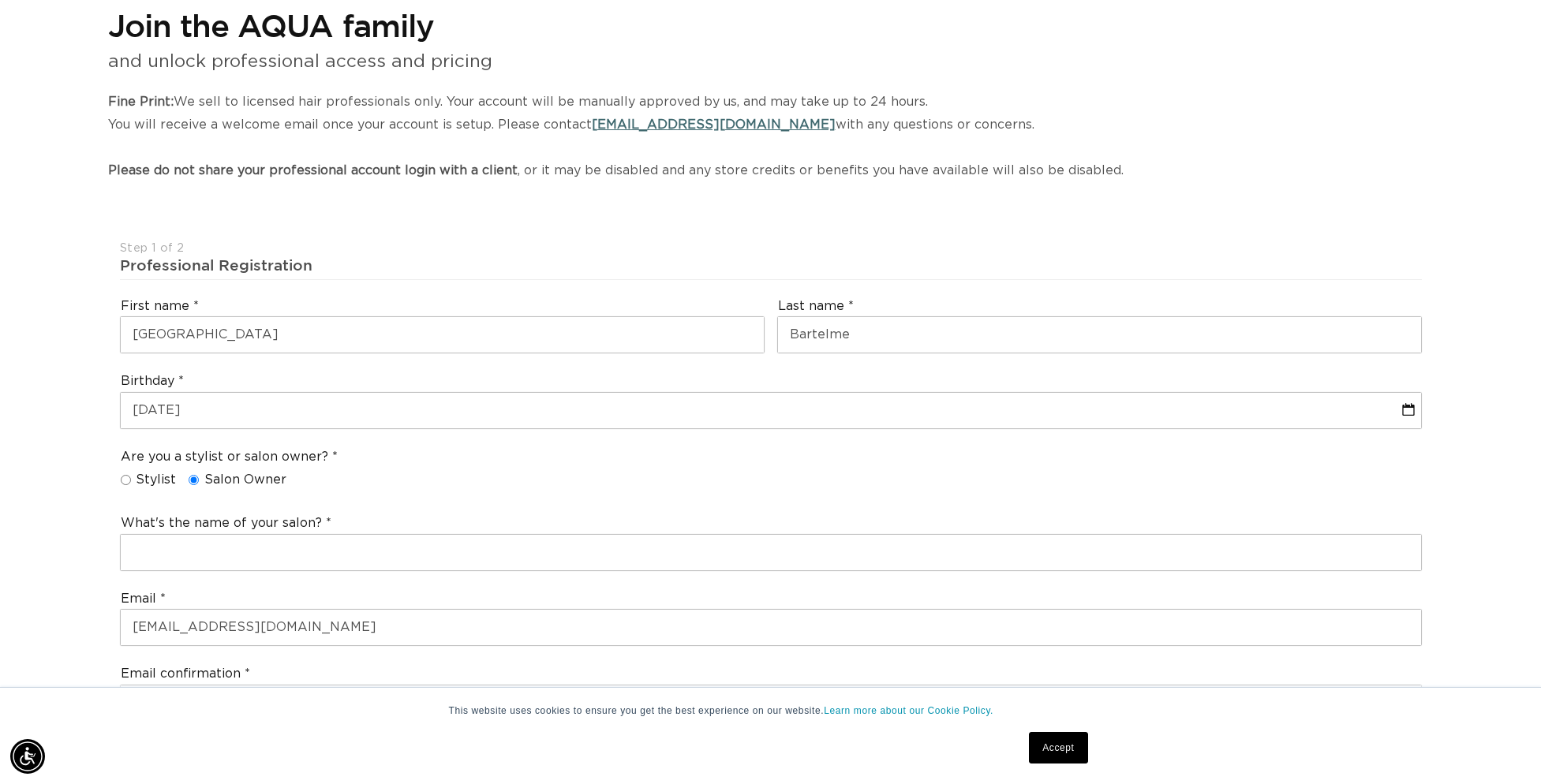
radio input "true"
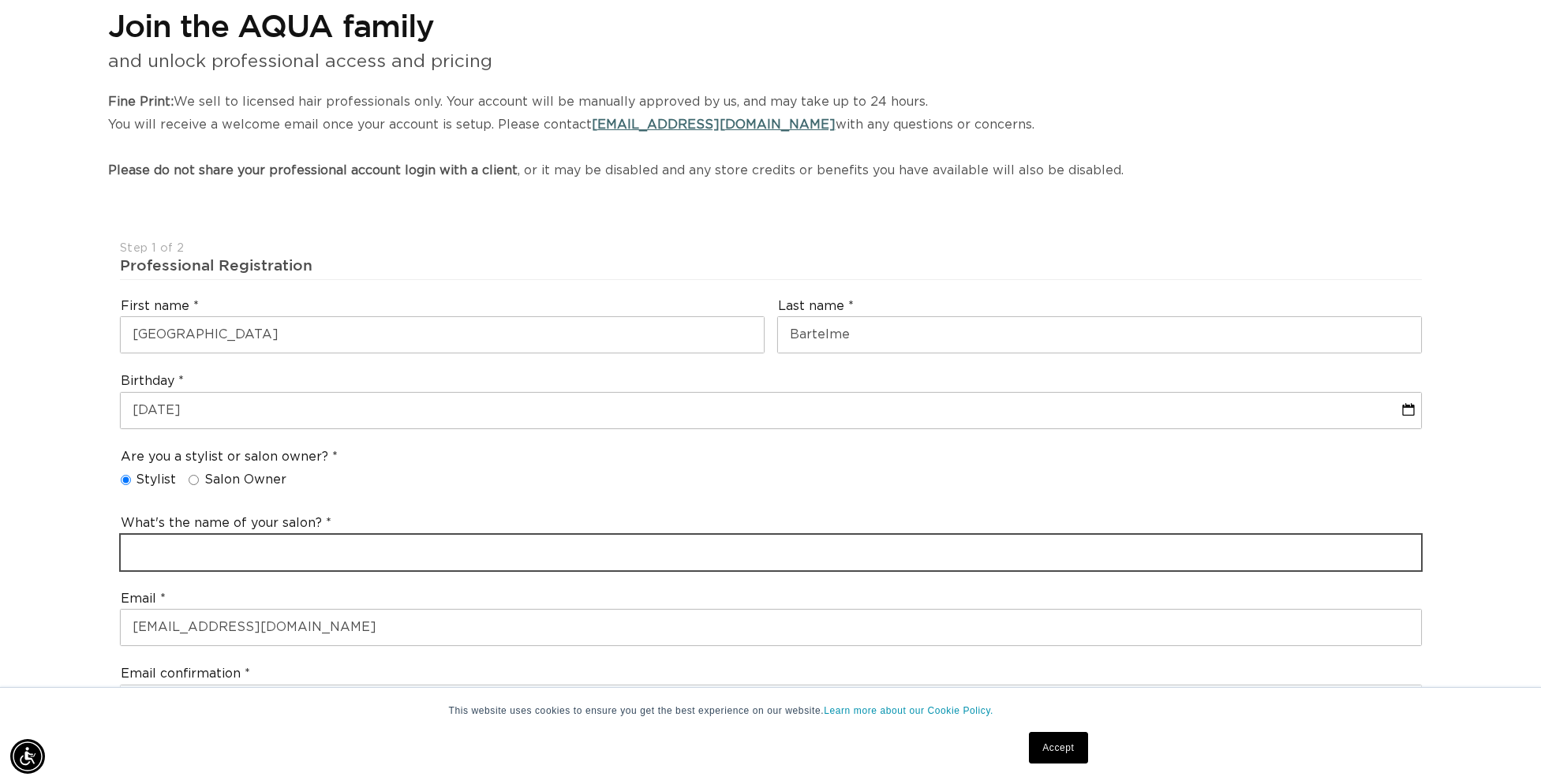
click at [165, 544] on input "text" at bounding box center [770, 553] width 1300 height 36
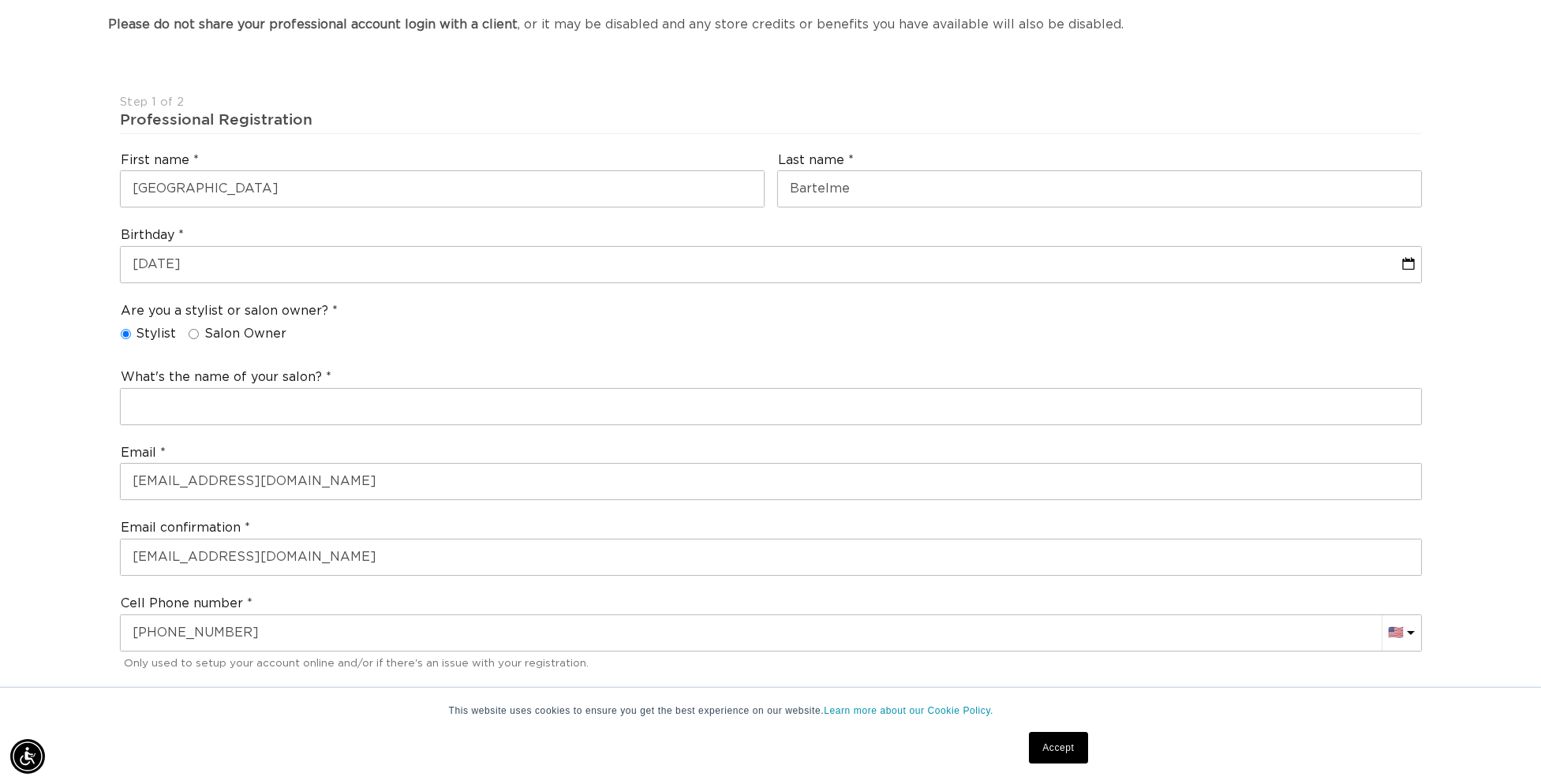
click at [192, 332] on input "Salon Owner" at bounding box center [193, 334] width 10 height 10
radio input "true"
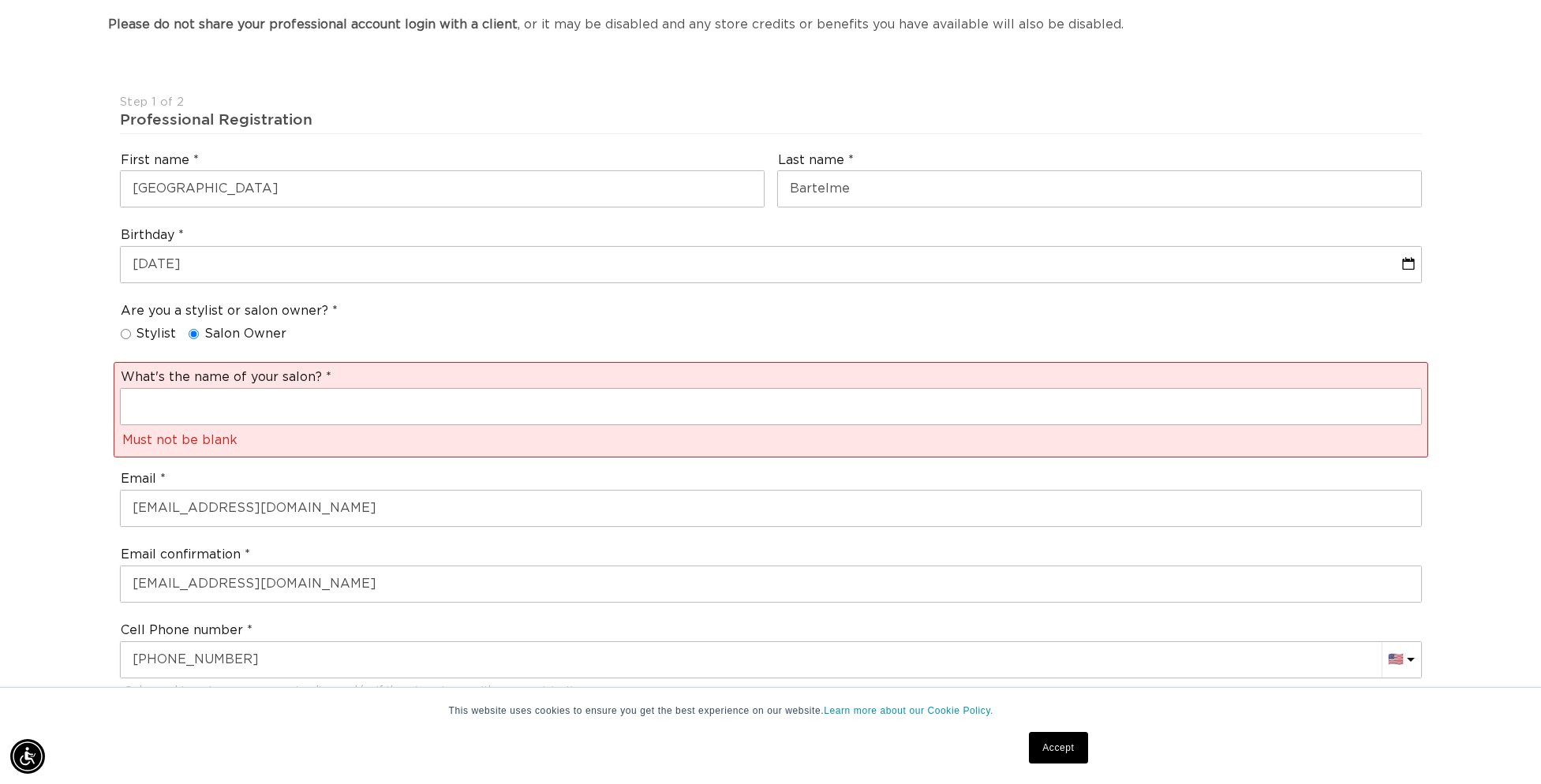
scroll to position [0, 1403]
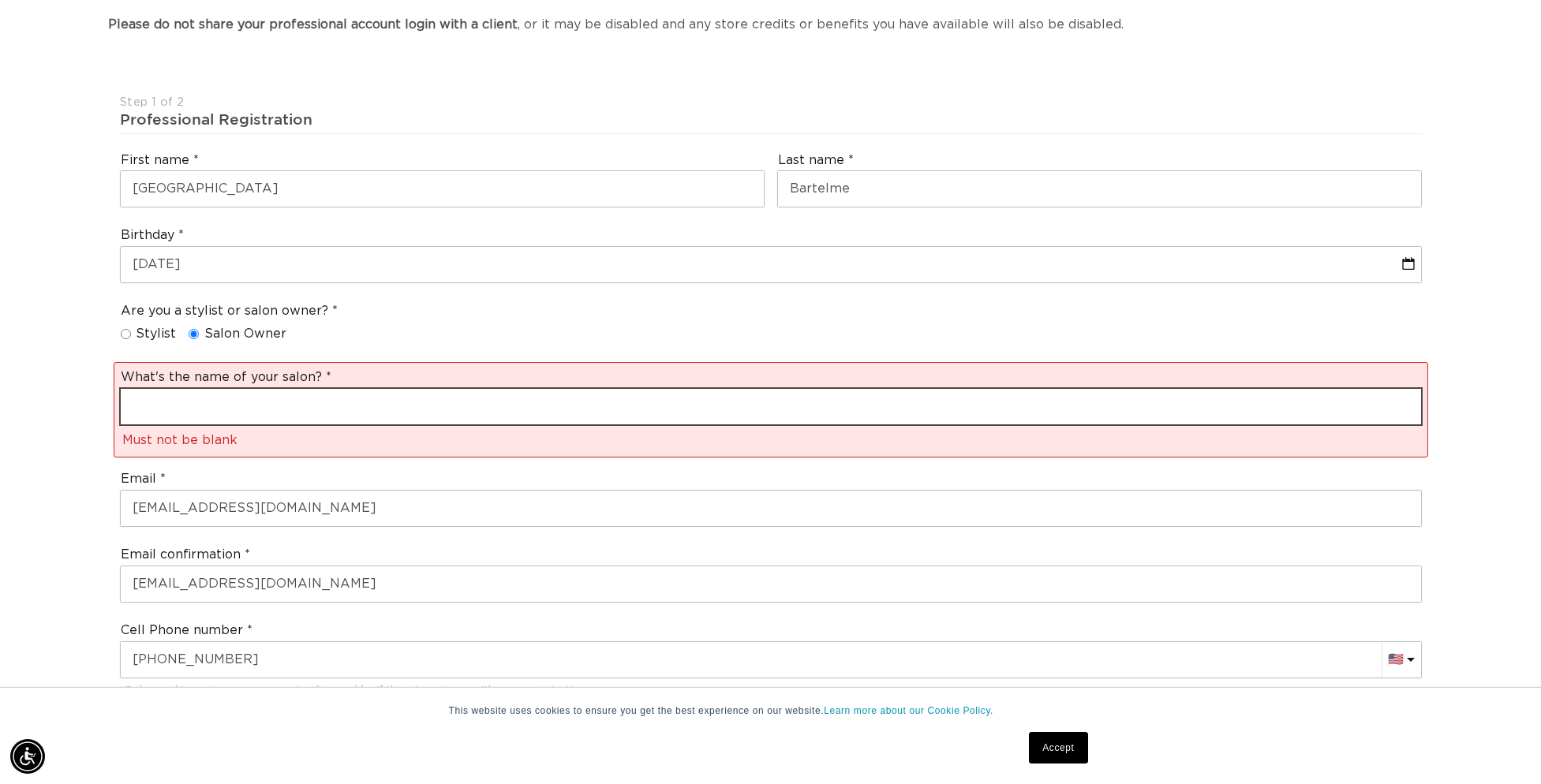
click at [190, 394] on input "text" at bounding box center [770, 406] width 1300 height 36
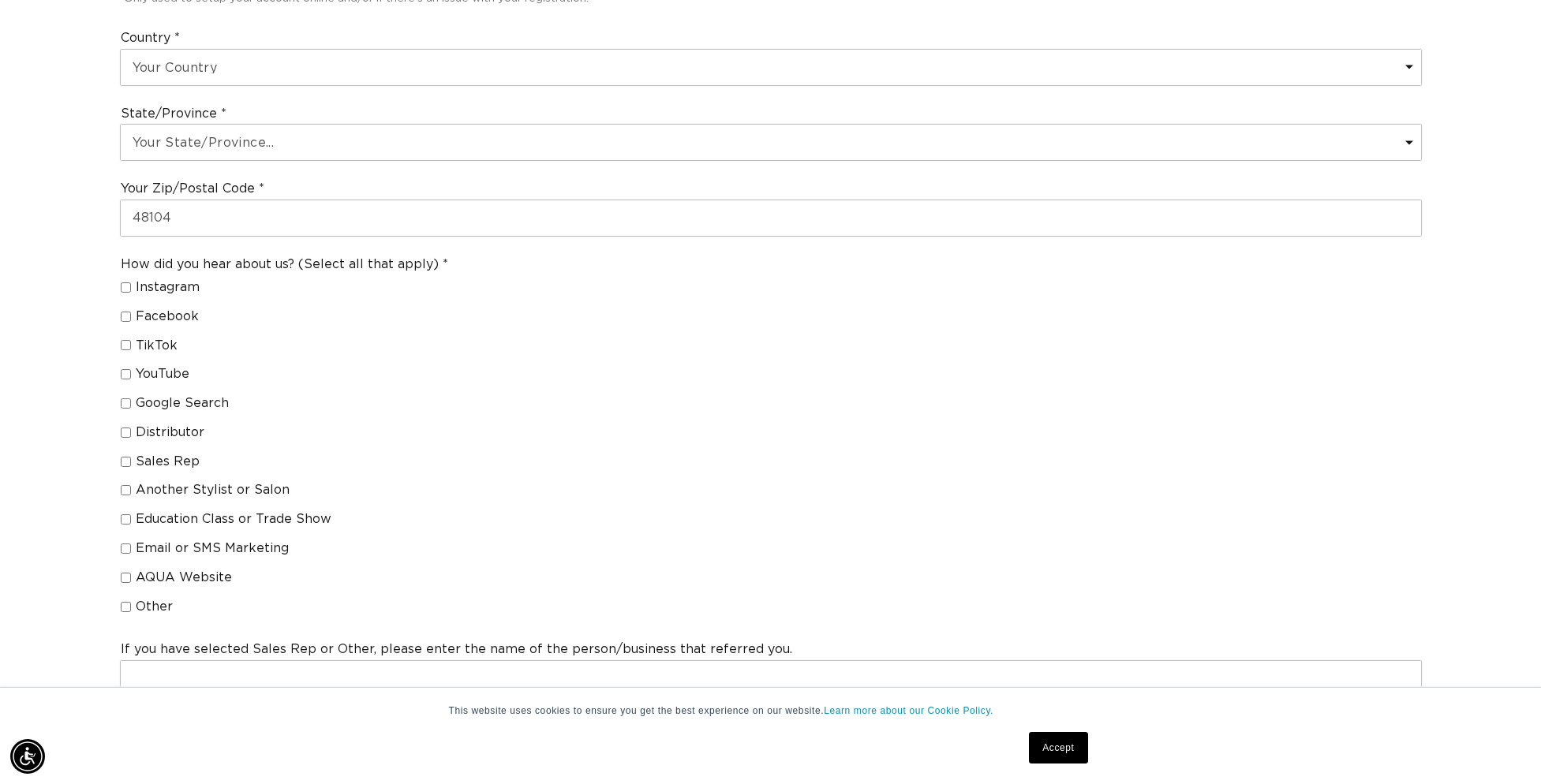
type input "Starlight Group"
click at [127, 488] on input "Another Stylist or Salon" at bounding box center [125, 490] width 10 height 10
checkbox input "true"
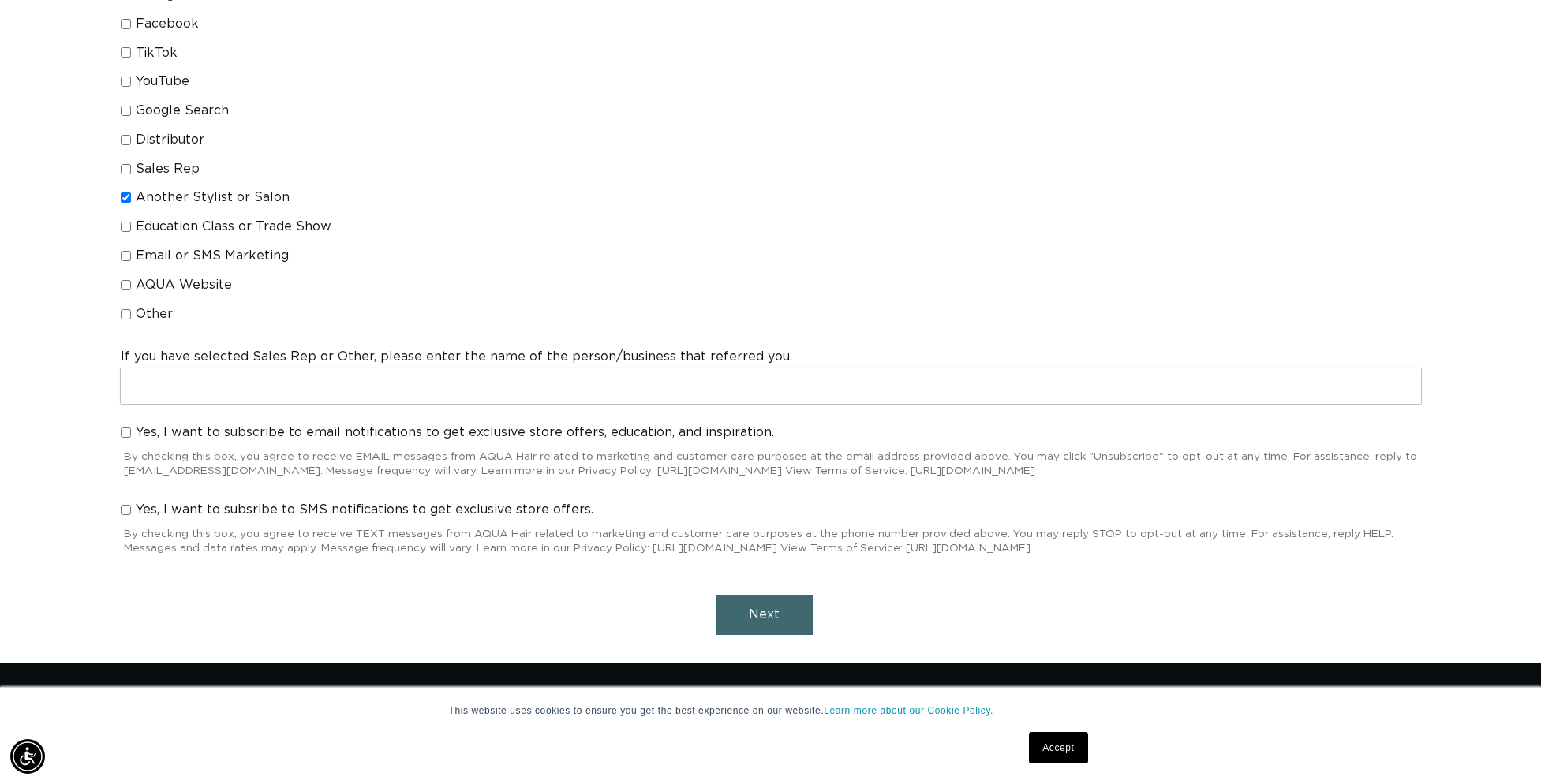
scroll to position [0, 0]
click at [127, 433] on input "Yes, I want to subscribe to email notifications to get exclusive store offers, …" at bounding box center [125, 431] width 10 height 10
checkbox input "true"
click at [730, 603] on button "Next" at bounding box center [764, 614] width 96 height 40
